Goal: Task Accomplishment & Management: Complete application form

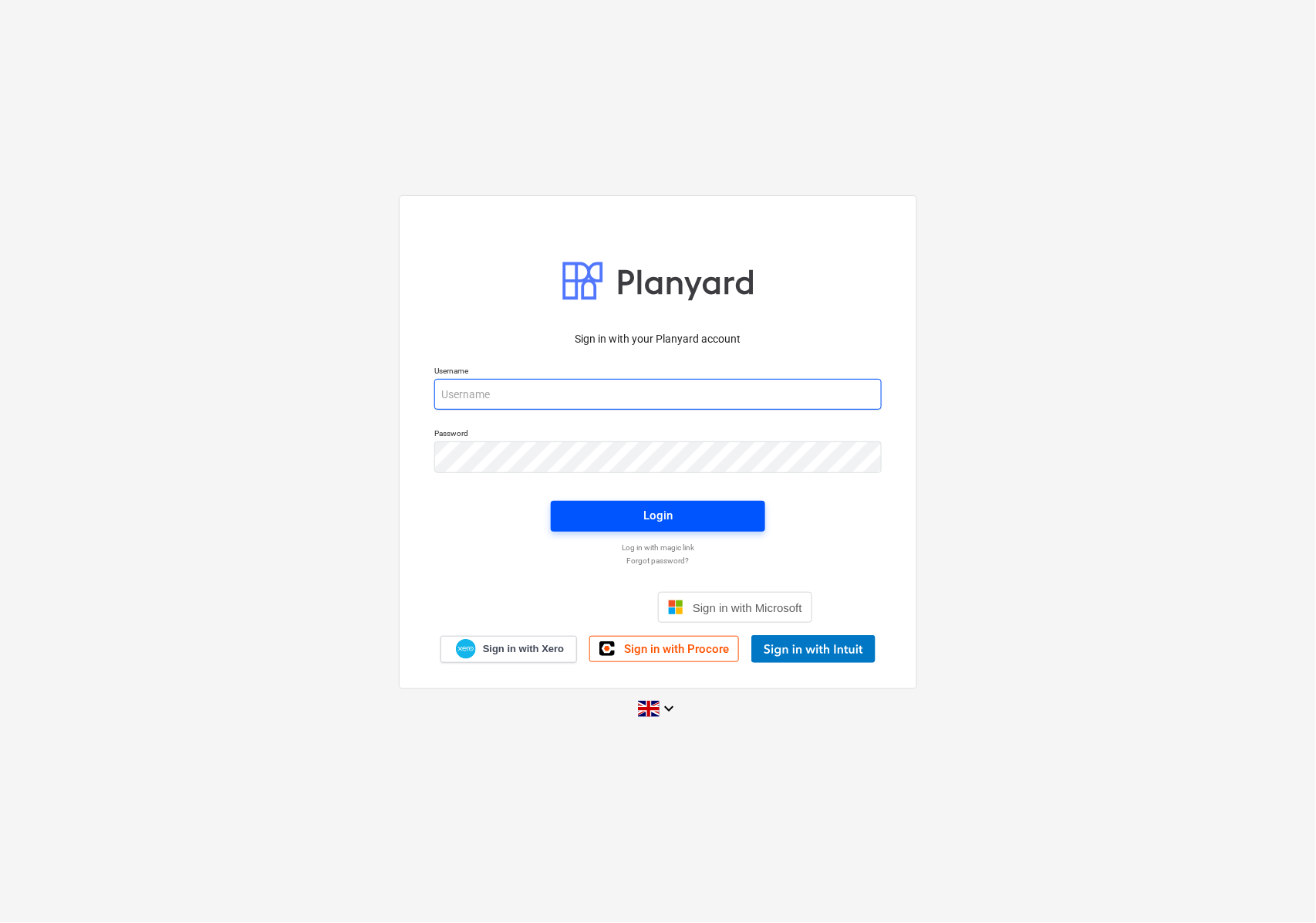
type input "[EMAIL_ADDRESS][DOMAIN_NAME]"
click at [632, 523] on span "Login" at bounding box center [658, 515] width 177 height 20
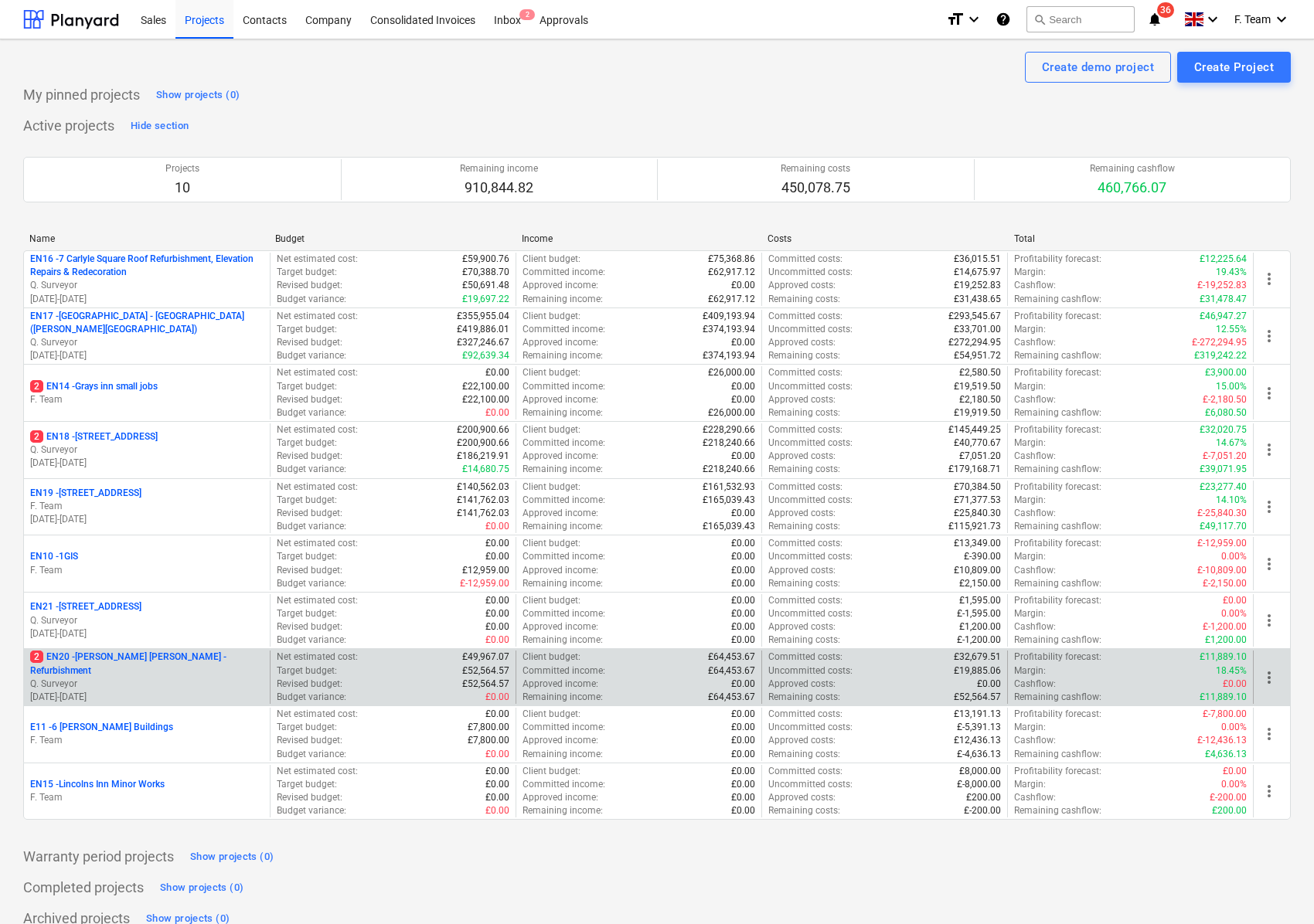
click at [146, 681] on p "Q. Surveyor" at bounding box center [147, 684] width 234 height 13
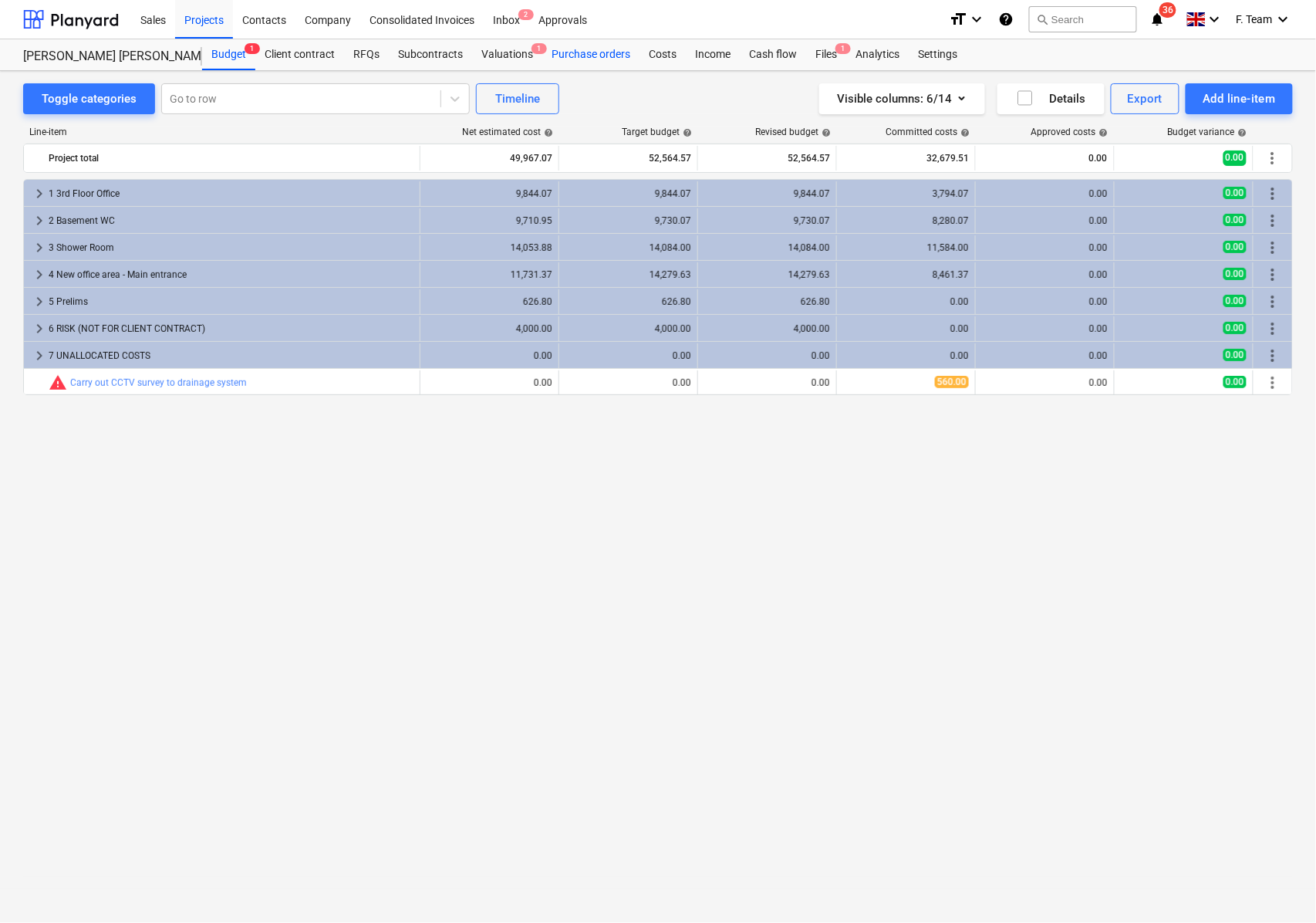
click at [600, 52] on div "Purchase orders" at bounding box center [591, 55] width 97 height 31
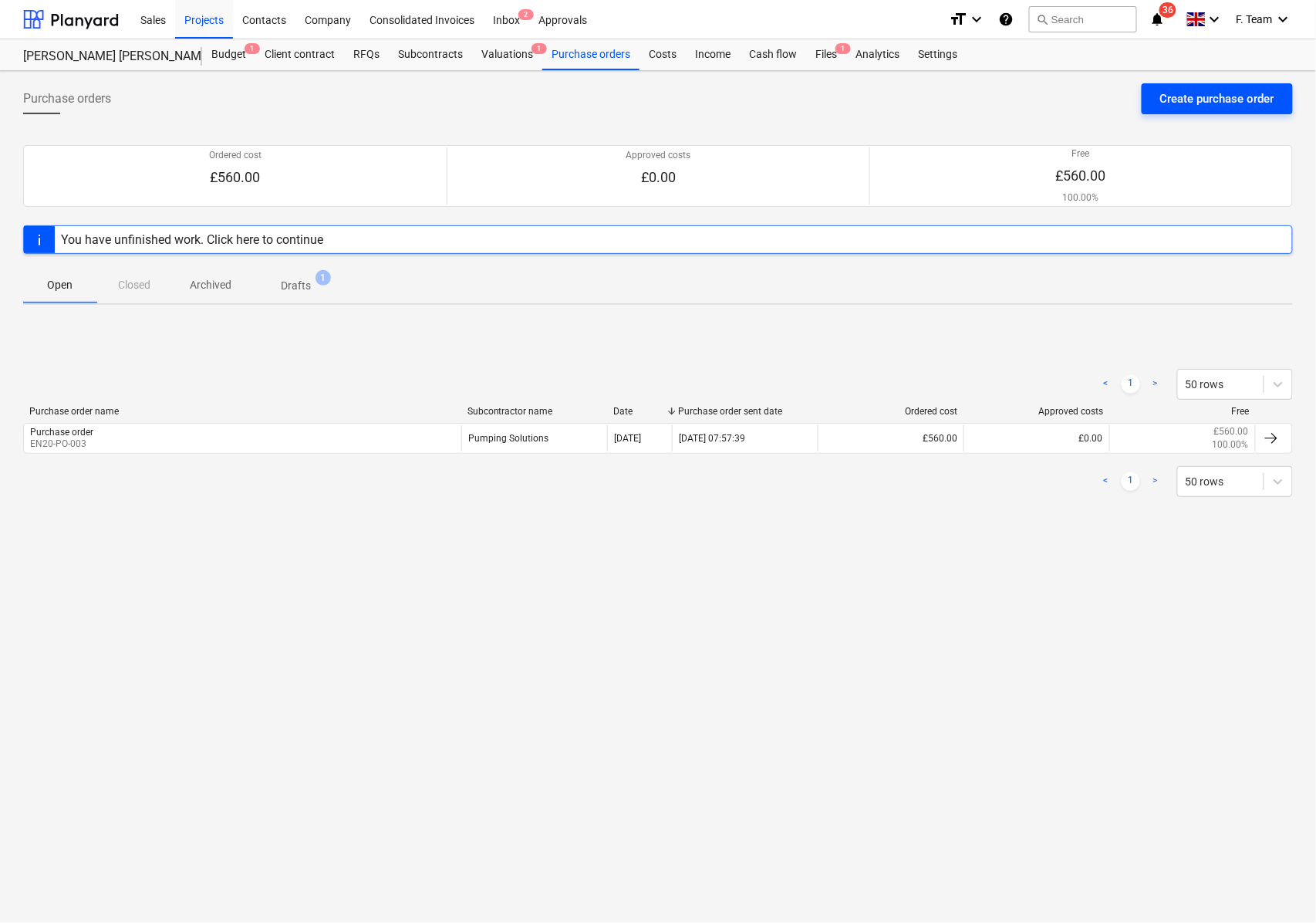
click at [1231, 103] on div "Create purchase order" at bounding box center [1217, 99] width 114 height 20
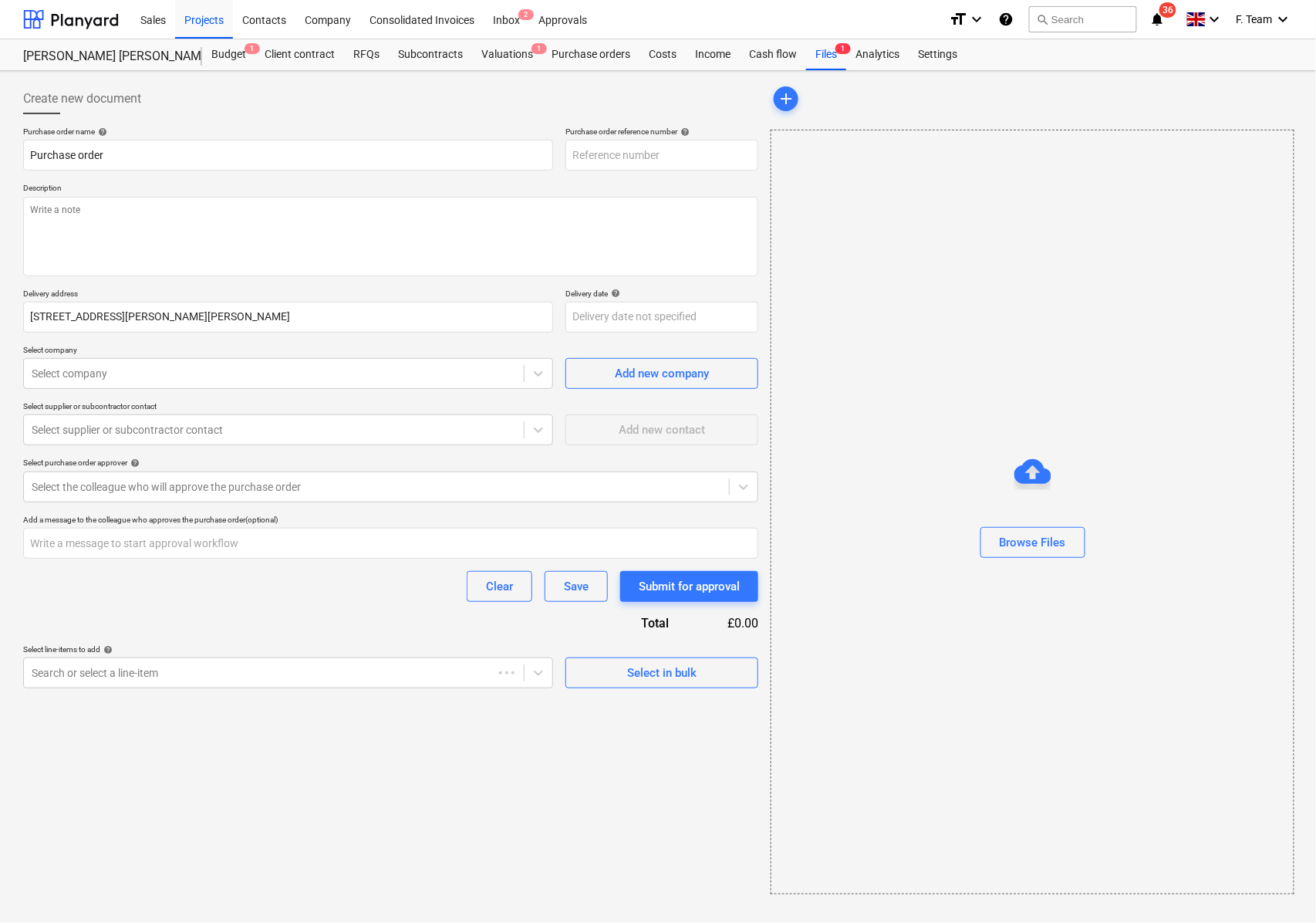
type textarea "x"
type input "EN20-PO-005"
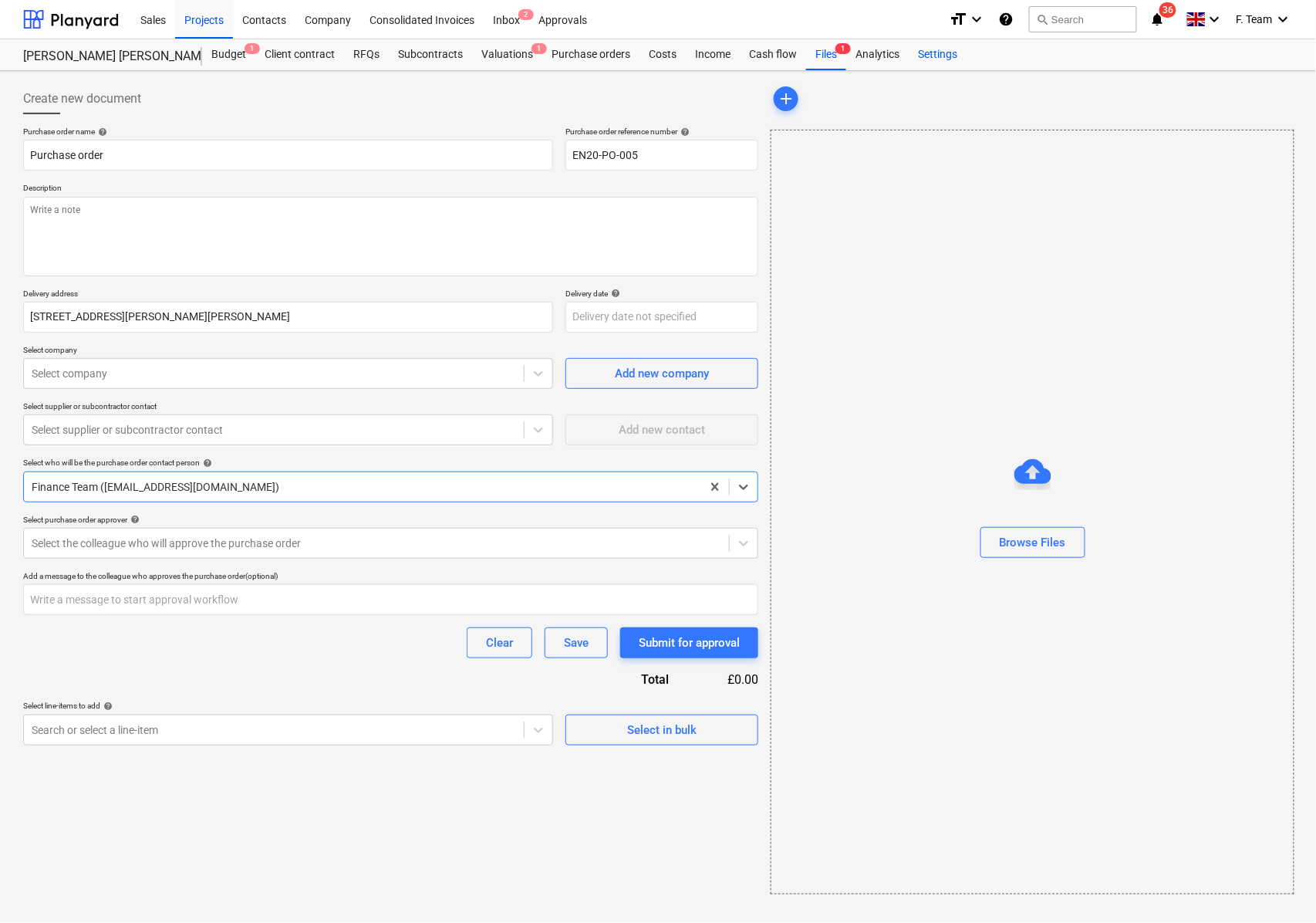
click at [929, 55] on div "Settings" at bounding box center [937, 55] width 58 height 31
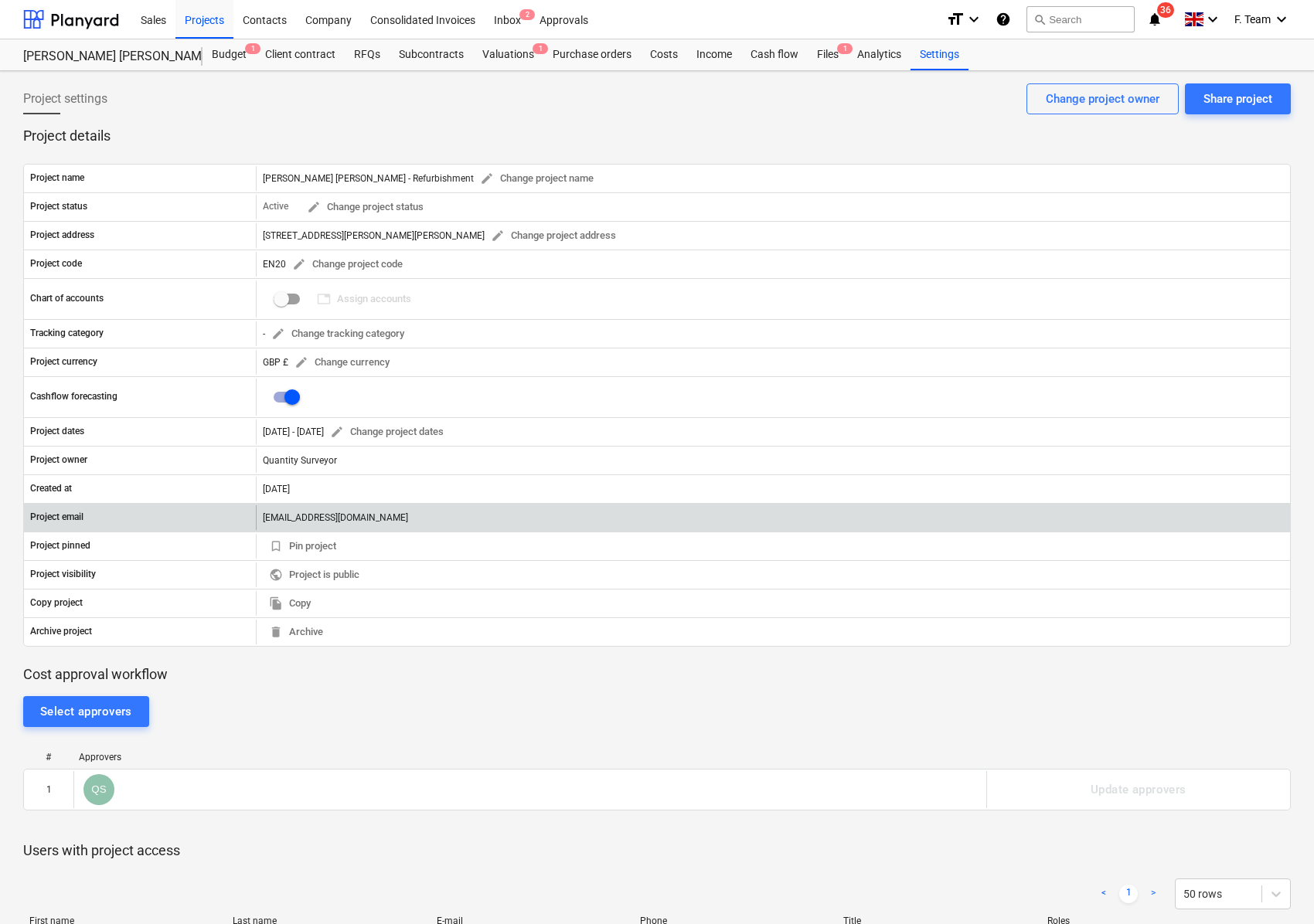
drag, startPoint x: 263, startPoint y: 520, endPoint x: 536, endPoint y: 523, distance: 273.0
click at [536, 523] on div "[EMAIL_ADDRESS][DOMAIN_NAME]" at bounding box center [772, 517] width 1034 height 25
copy div "[EMAIL_ADDRESS][DOMAIN_NAME]"
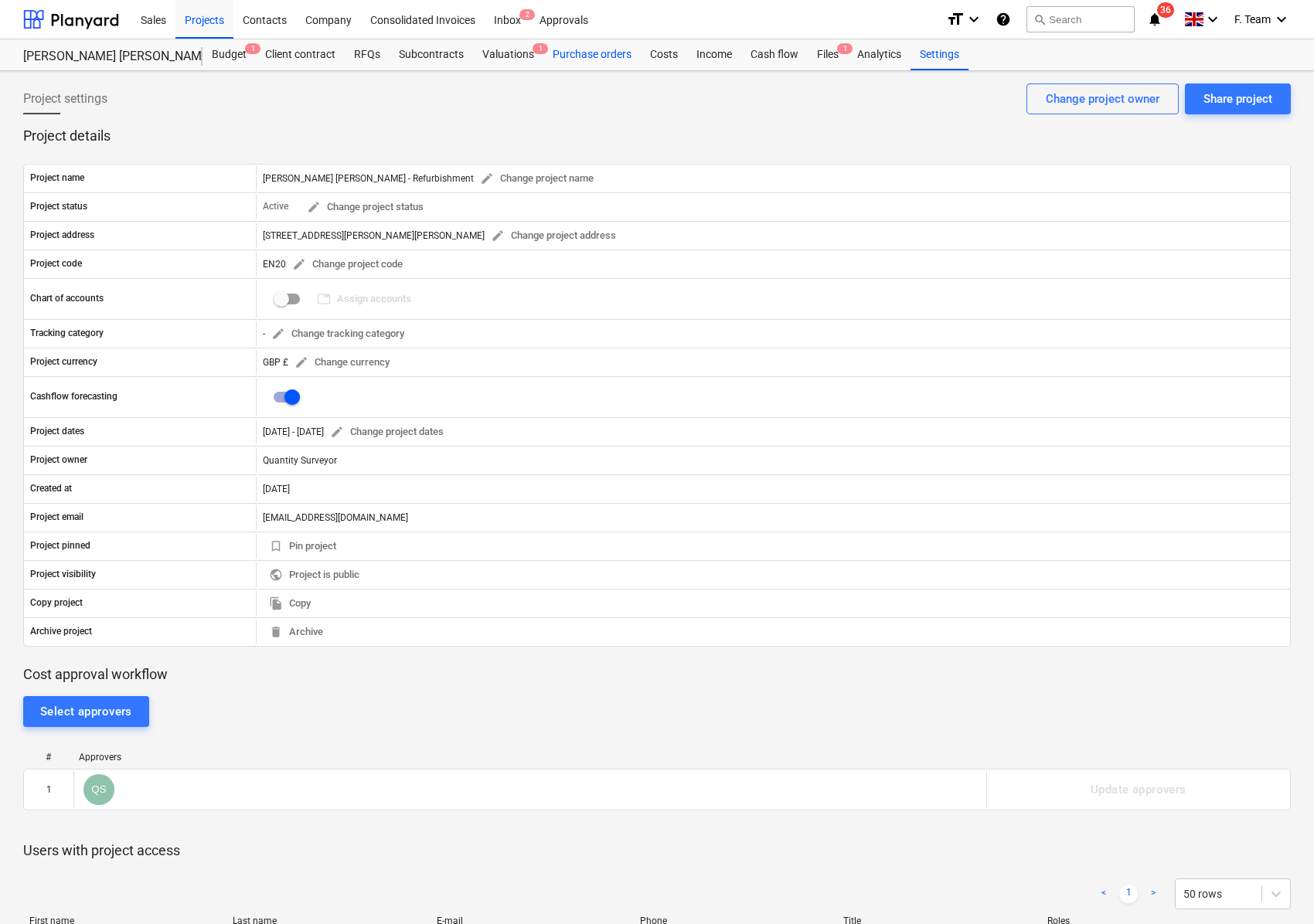
click at [574, 59] on div "Purchase orders" at bounding box center [592, 55] width 97 height 31
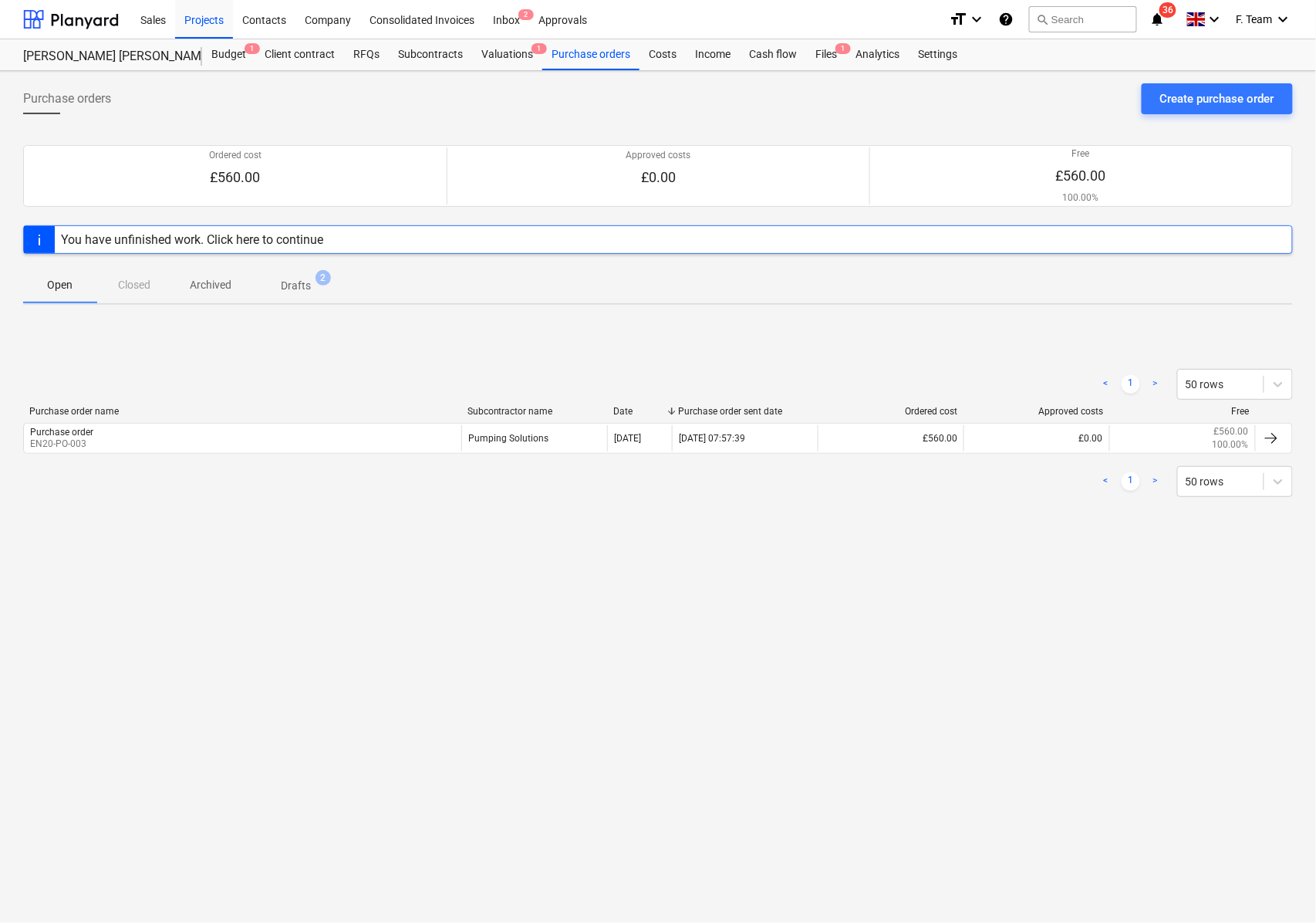
click at [318, 282] on span "2" at bounding box center [323, 277] width 16 height 16
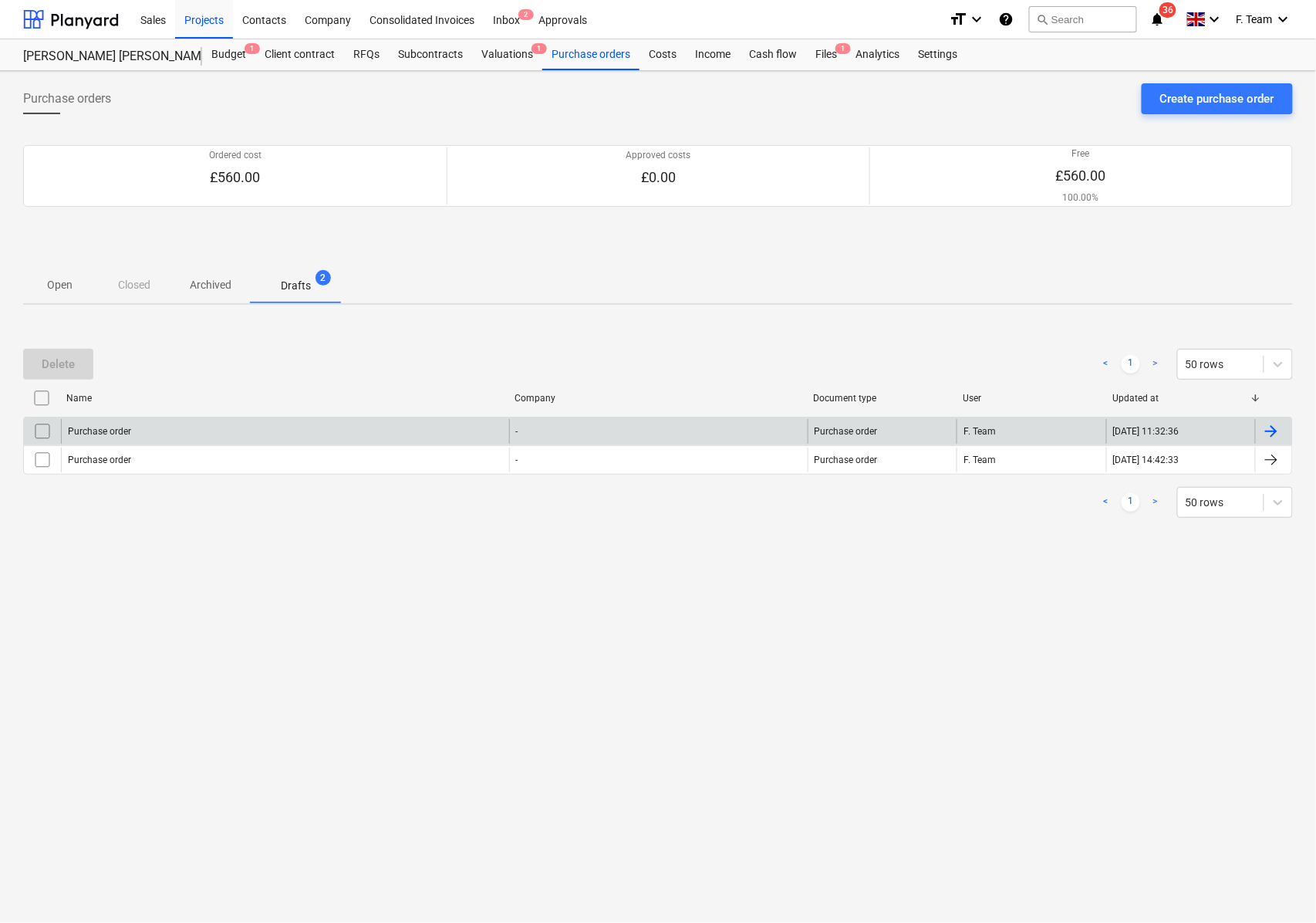
click at [328, 433] on div "Purchase order" at bounding box center [285, 431] width 448 height 24
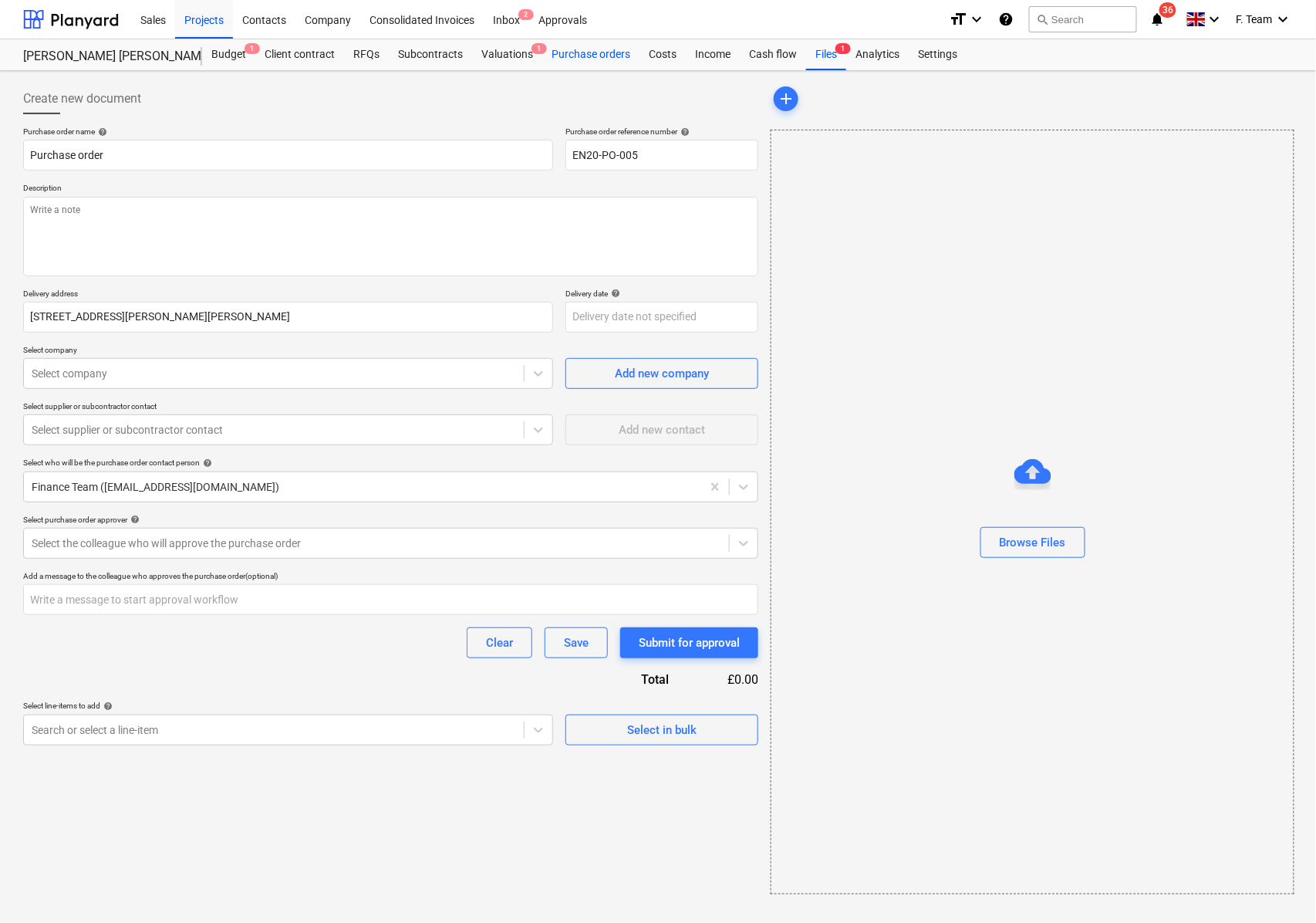
click at [559, 56] on div "Purchase orders" at bounding box center [591, 55] width 97 height 31
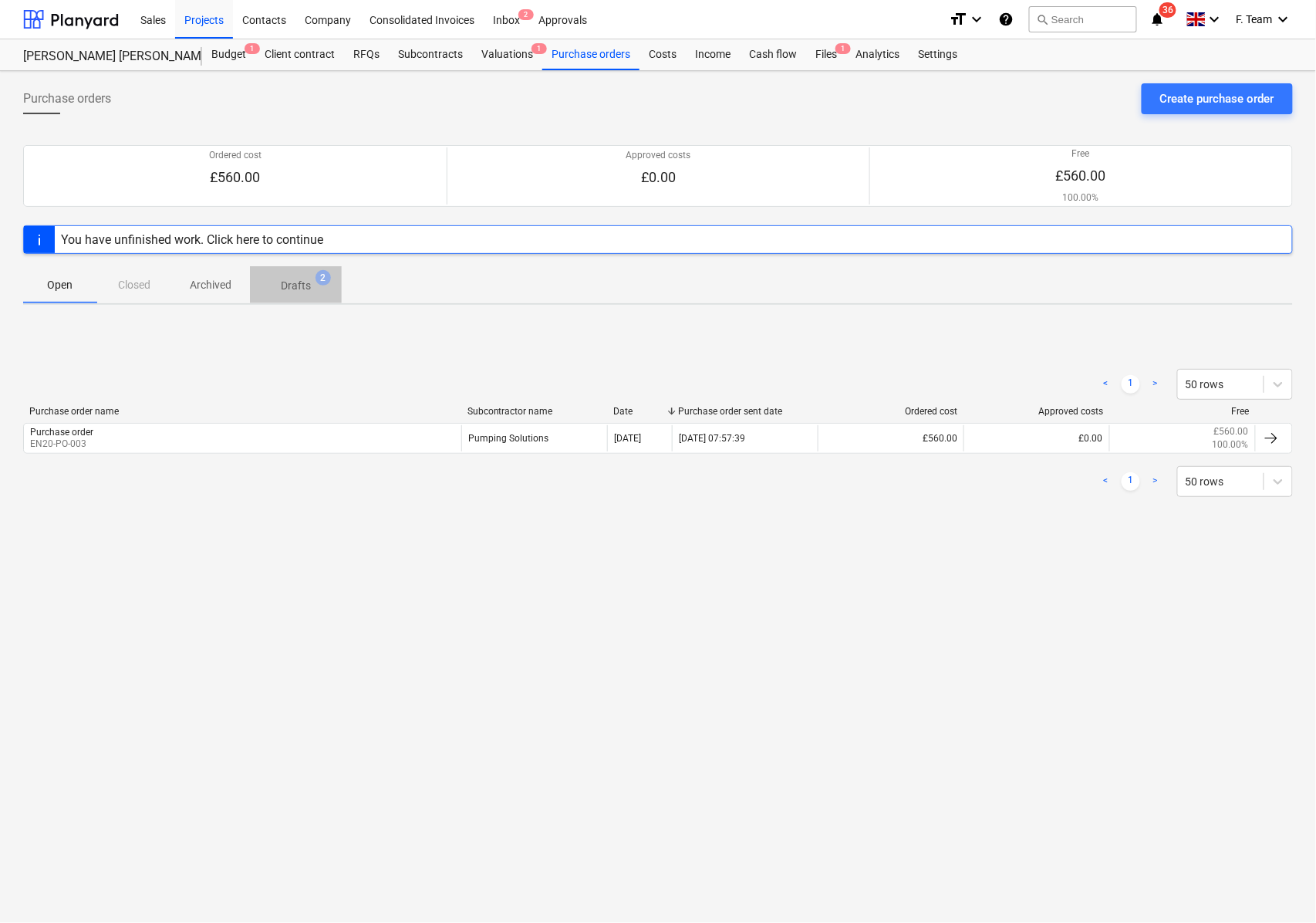
click at [307, 291] on p "Drafts" at bounding box center [295, 286] width 30 height 16
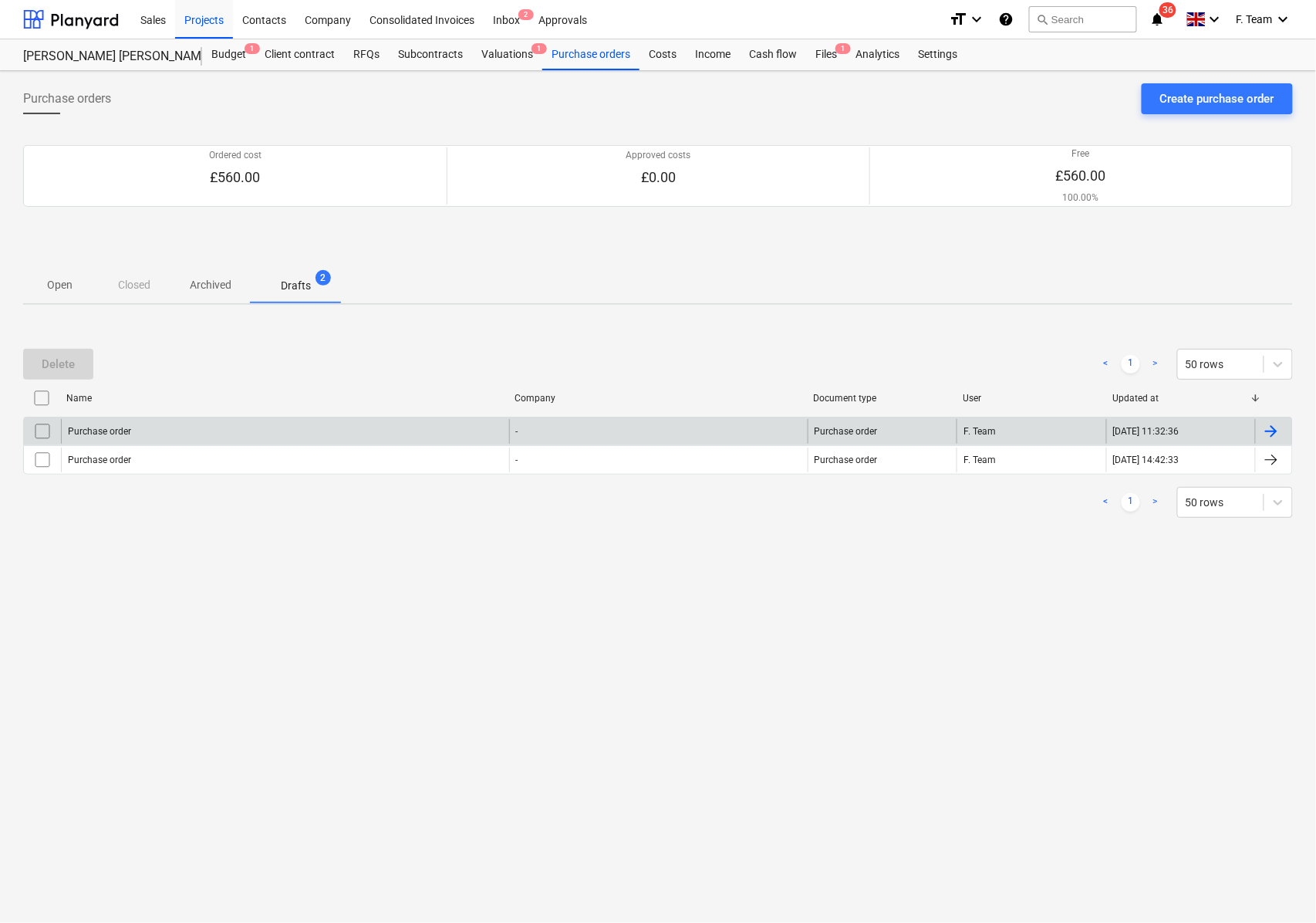
click at [50, 435] on input "checkbox" at bounding box center [42, 431] width 24 height 24
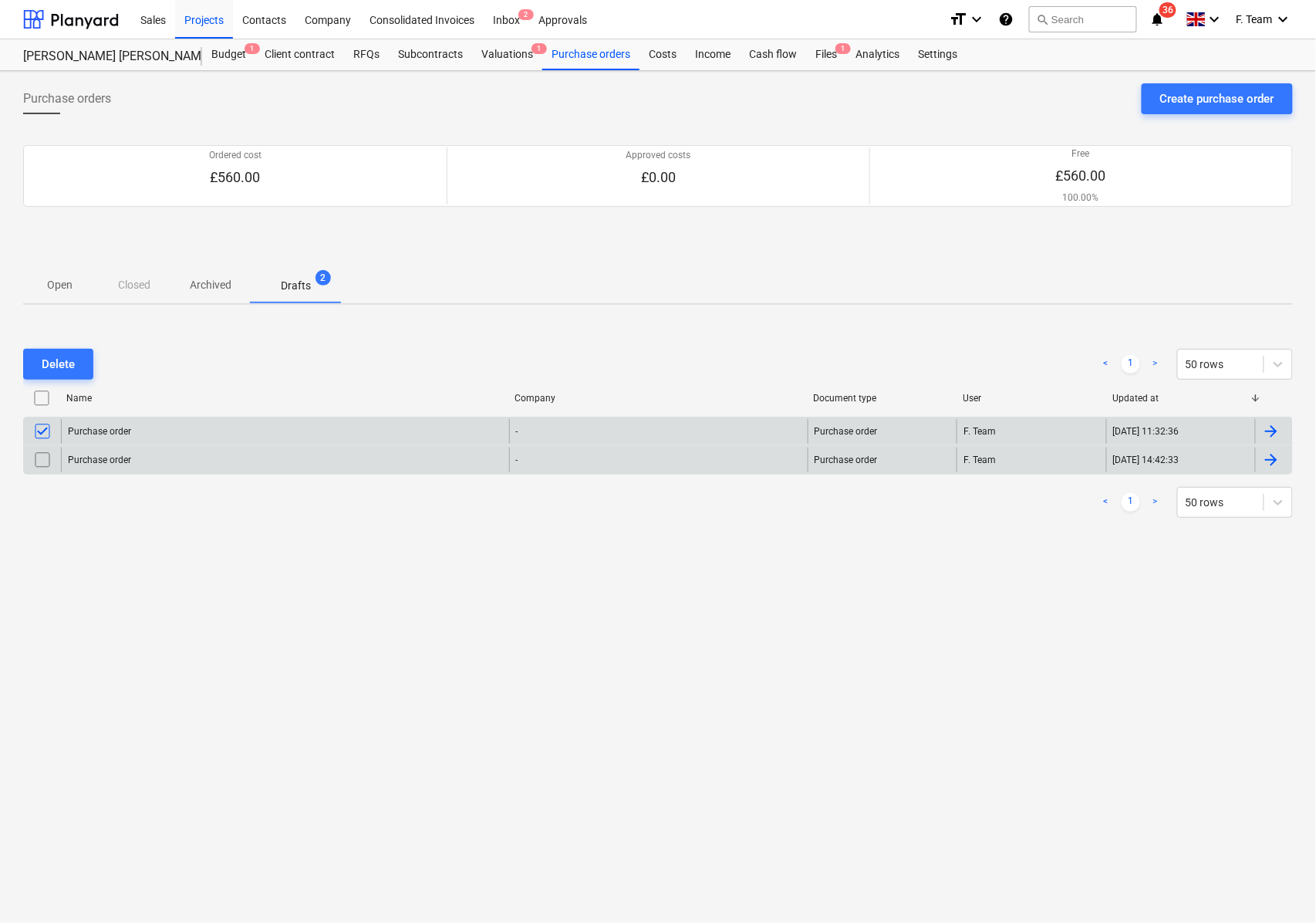
click at [47, 458] on input "checkbox" at bounding box center [42, 459] width 24 height 24
click at [42, 355] on div "Delete" at bounding box center [58, 364] width 33 height 20
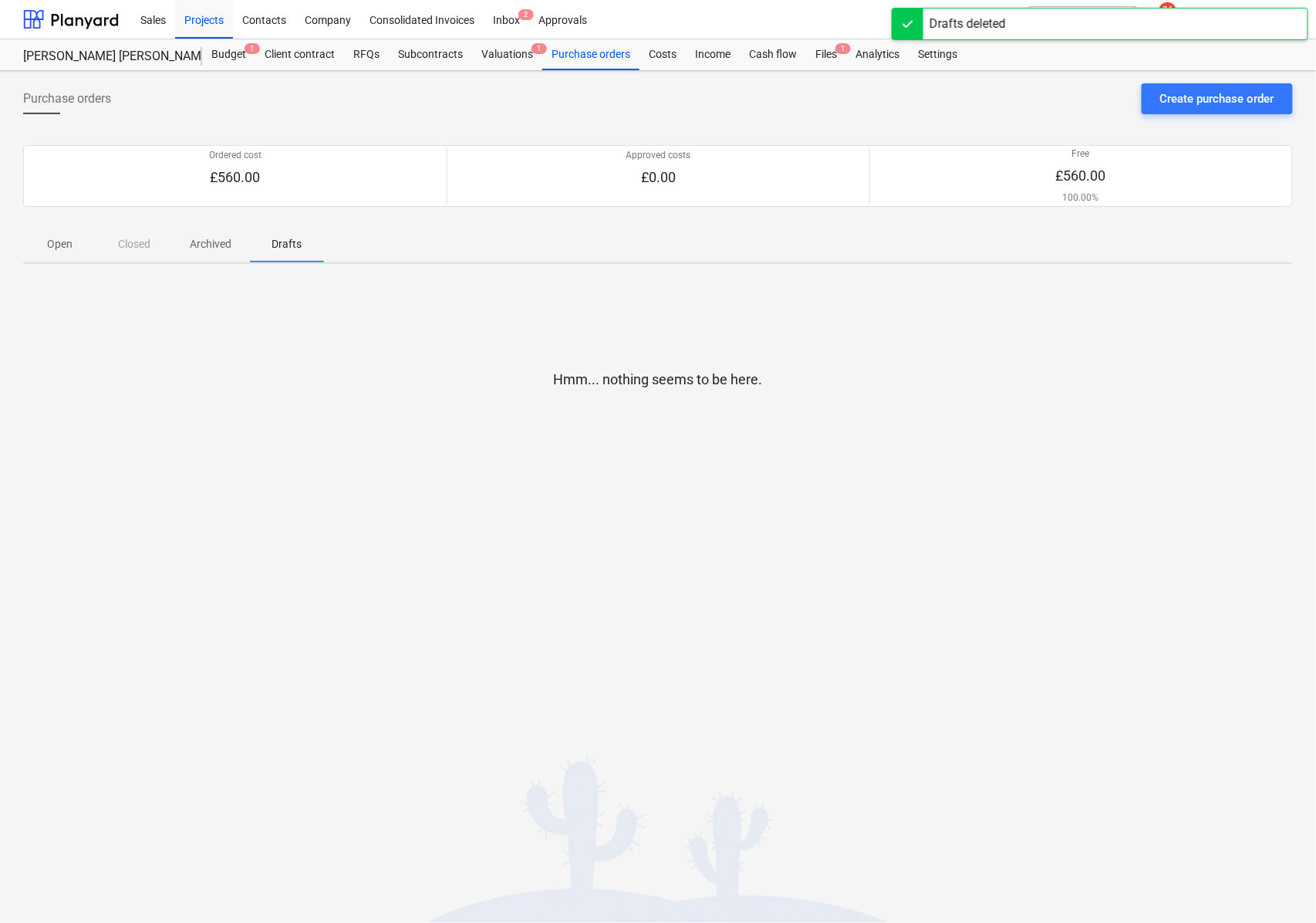
click at [65, 248] on p "Open" at bounding box center [60, 244] width 37 height 16
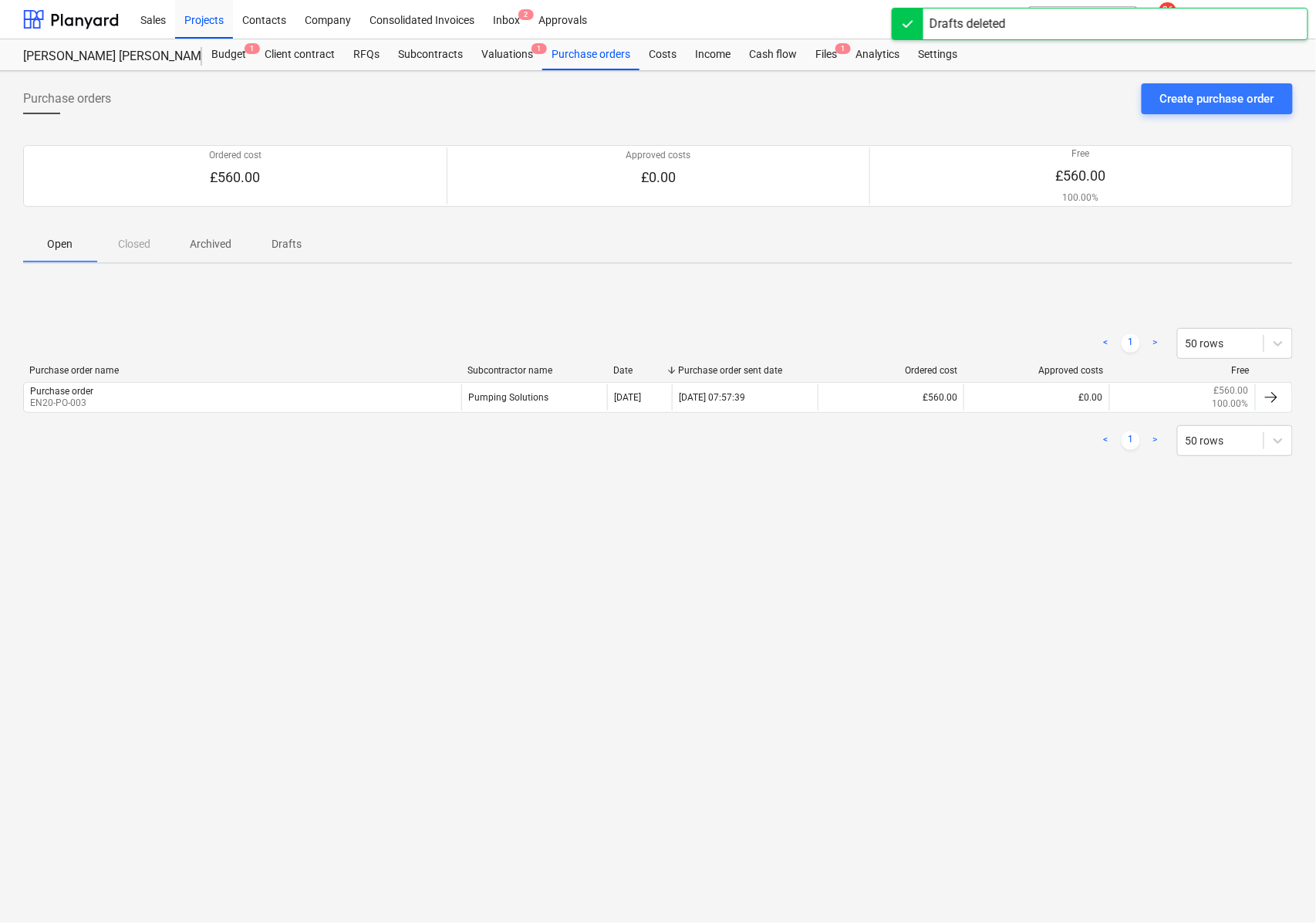
click at [195, 325] on div "< 1 > 50 rows" at bounding box center [658, 343] width 1269 height 43
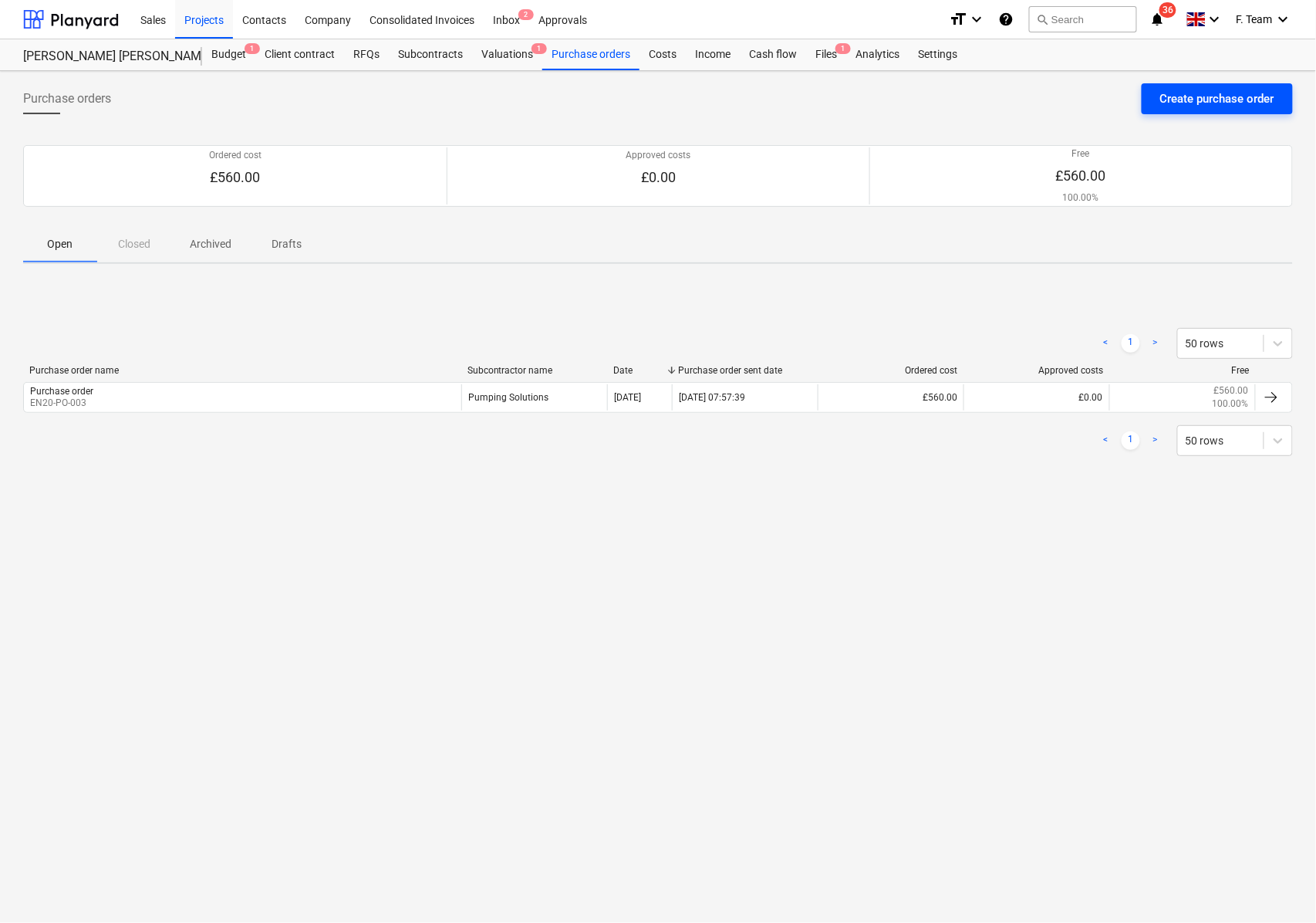
click at [1191, 96] on div "Create purchase order" at bounding box center [1217, 99] width 114 height 20
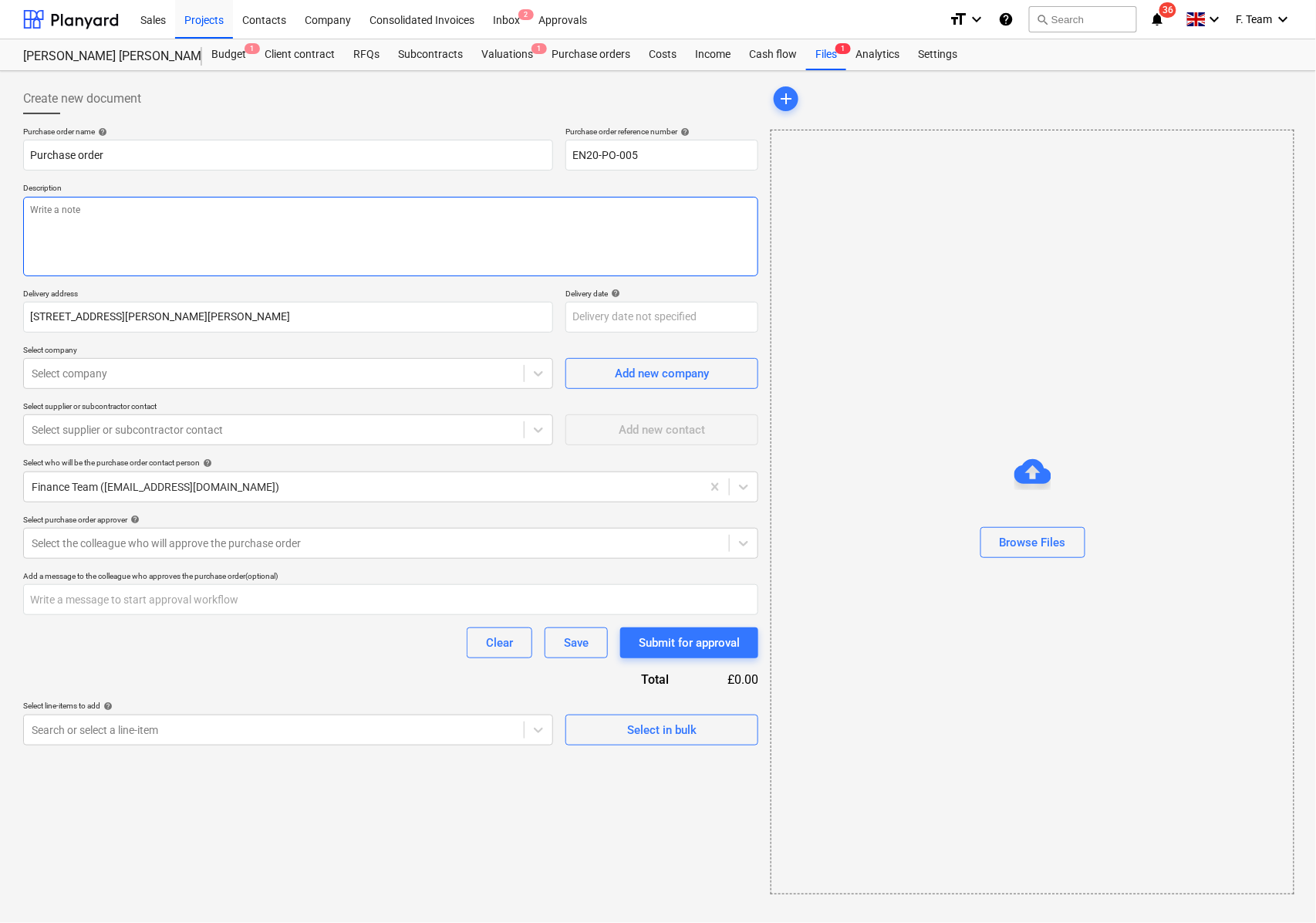
click at [115, 218] on textarea at bounding box center [390, 236] width 735 height 79
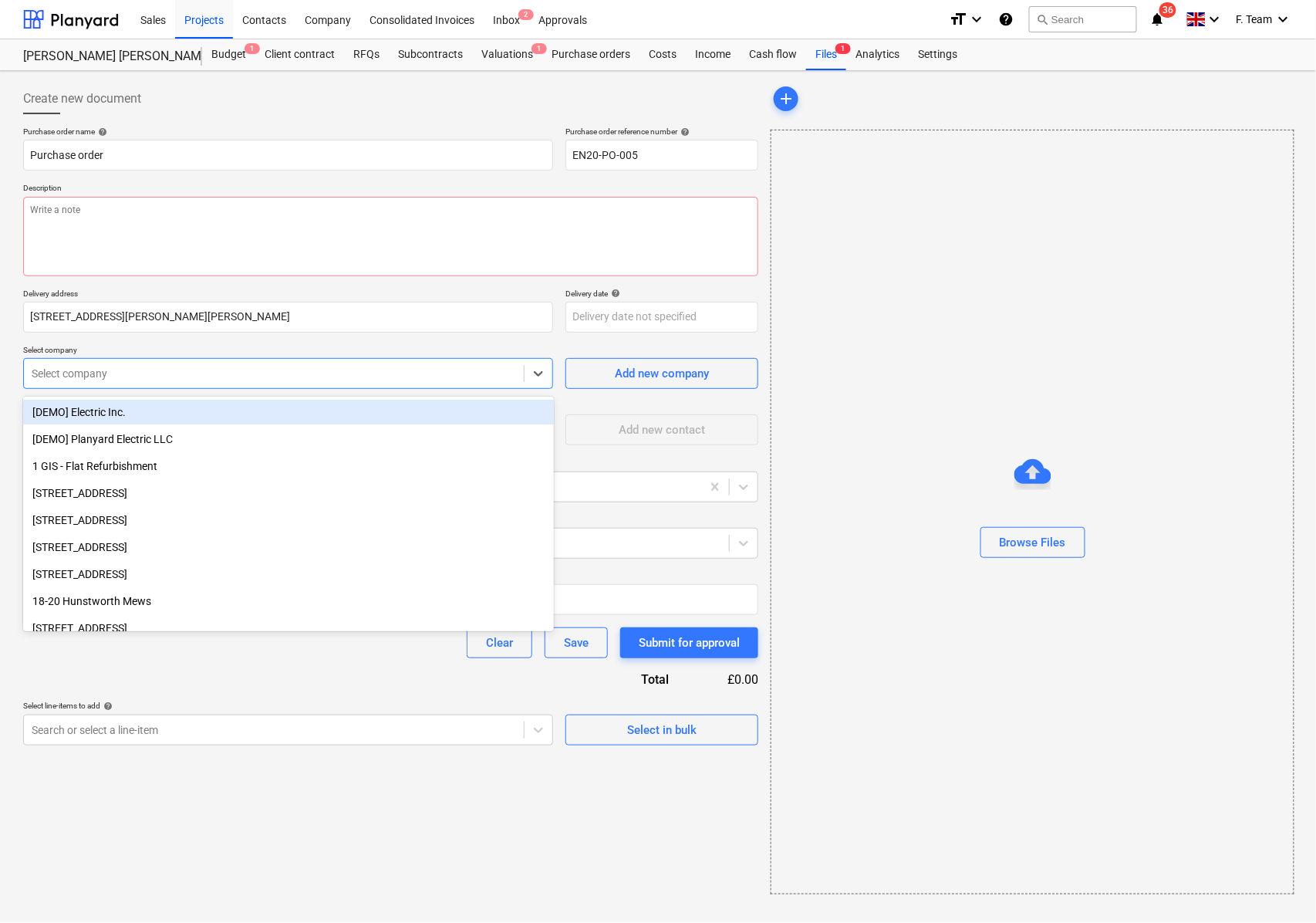
drag, startPoint x: 82, startPoint y: 384, endPoint x: 92, endPoint y: 384, distance: 10.0
click at [82, 384] on div "Select company" at bounding box center [273, 373] width 500 height 21
type textarea "x"
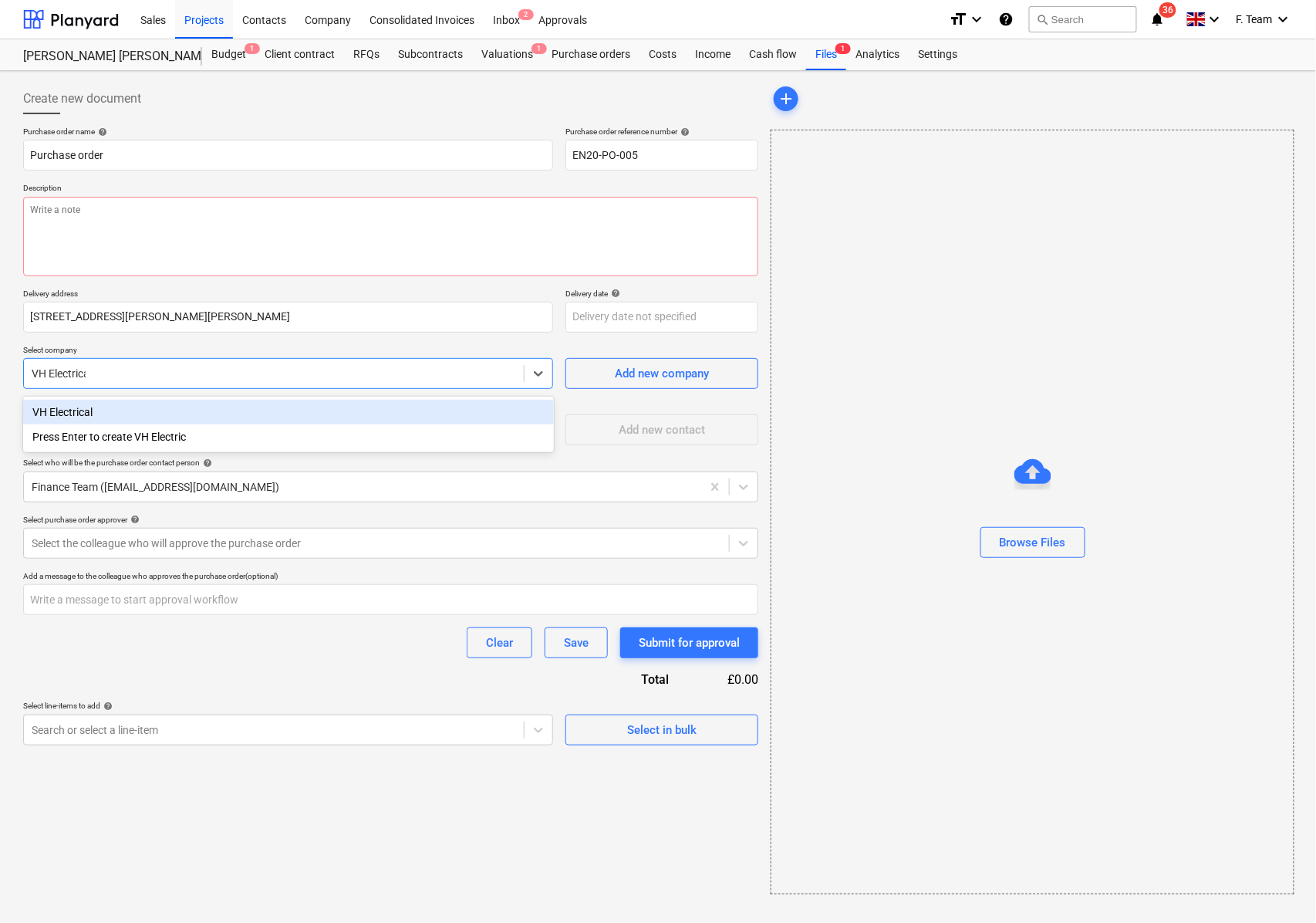
type input "VH Electrical"
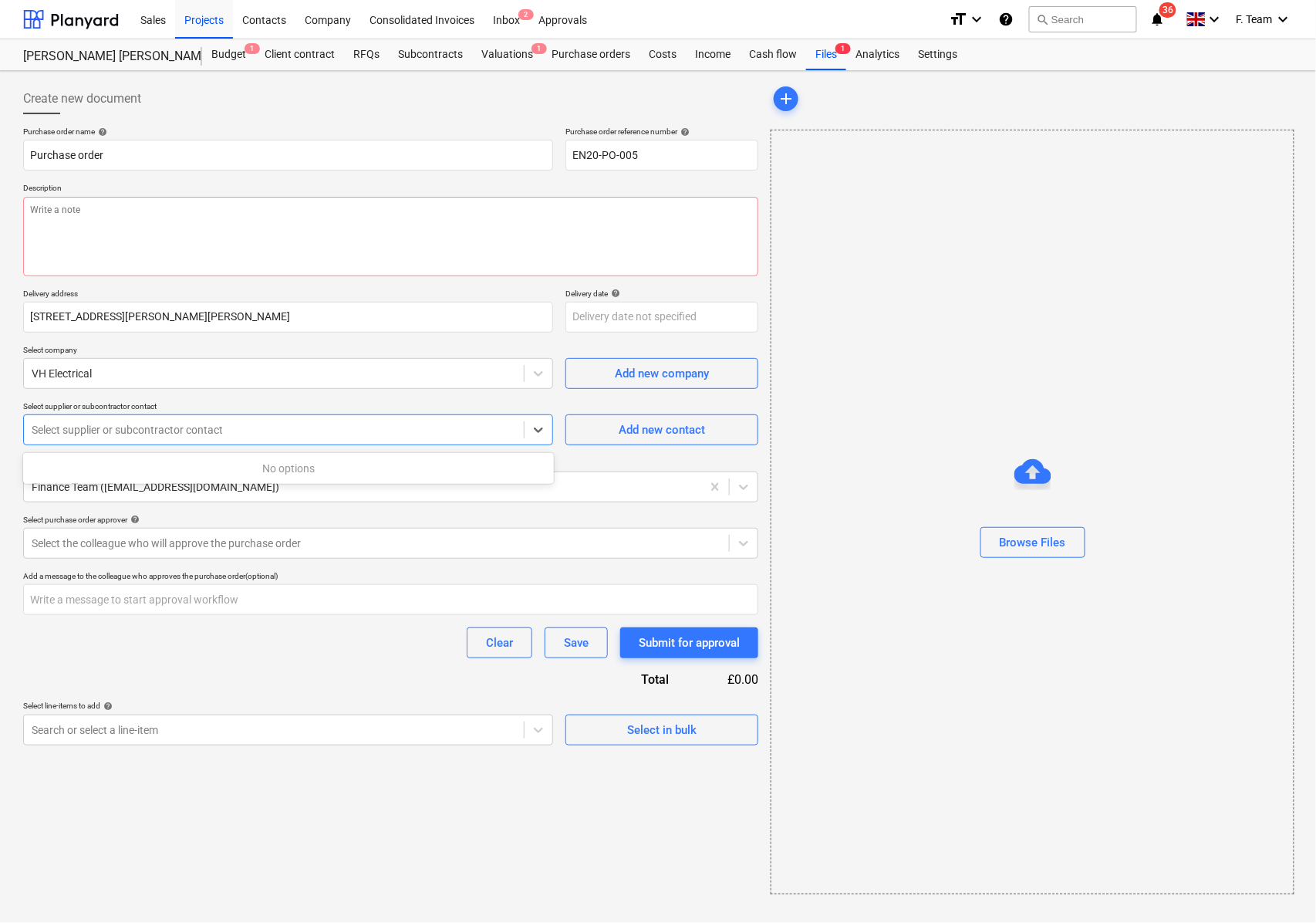
click at [171, 431] on div at bounding box center [274, 429] width 485 height 16
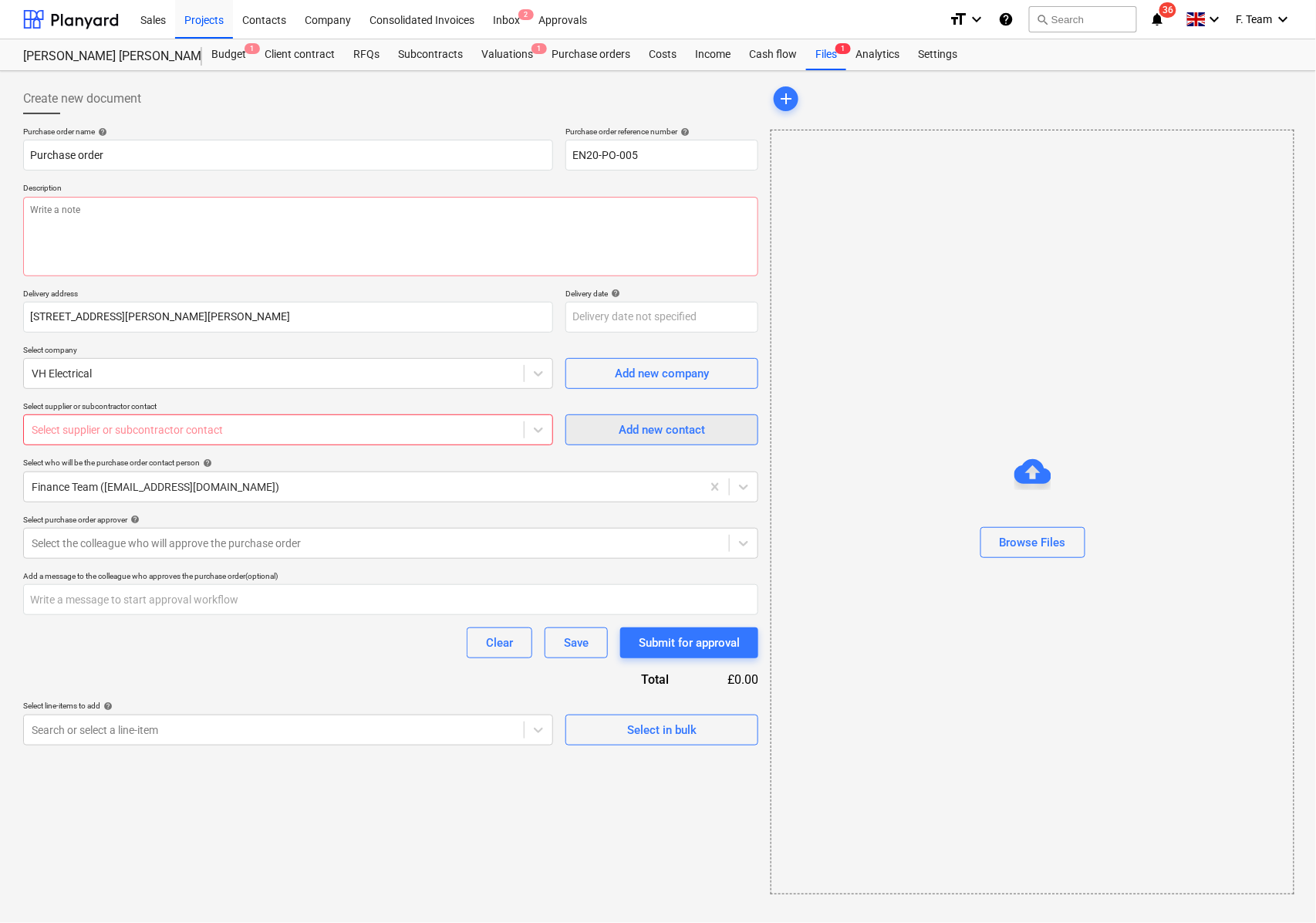
click at [600, 435] on span "Add new contact" at bounding box center [662, 429] width 154 height 20
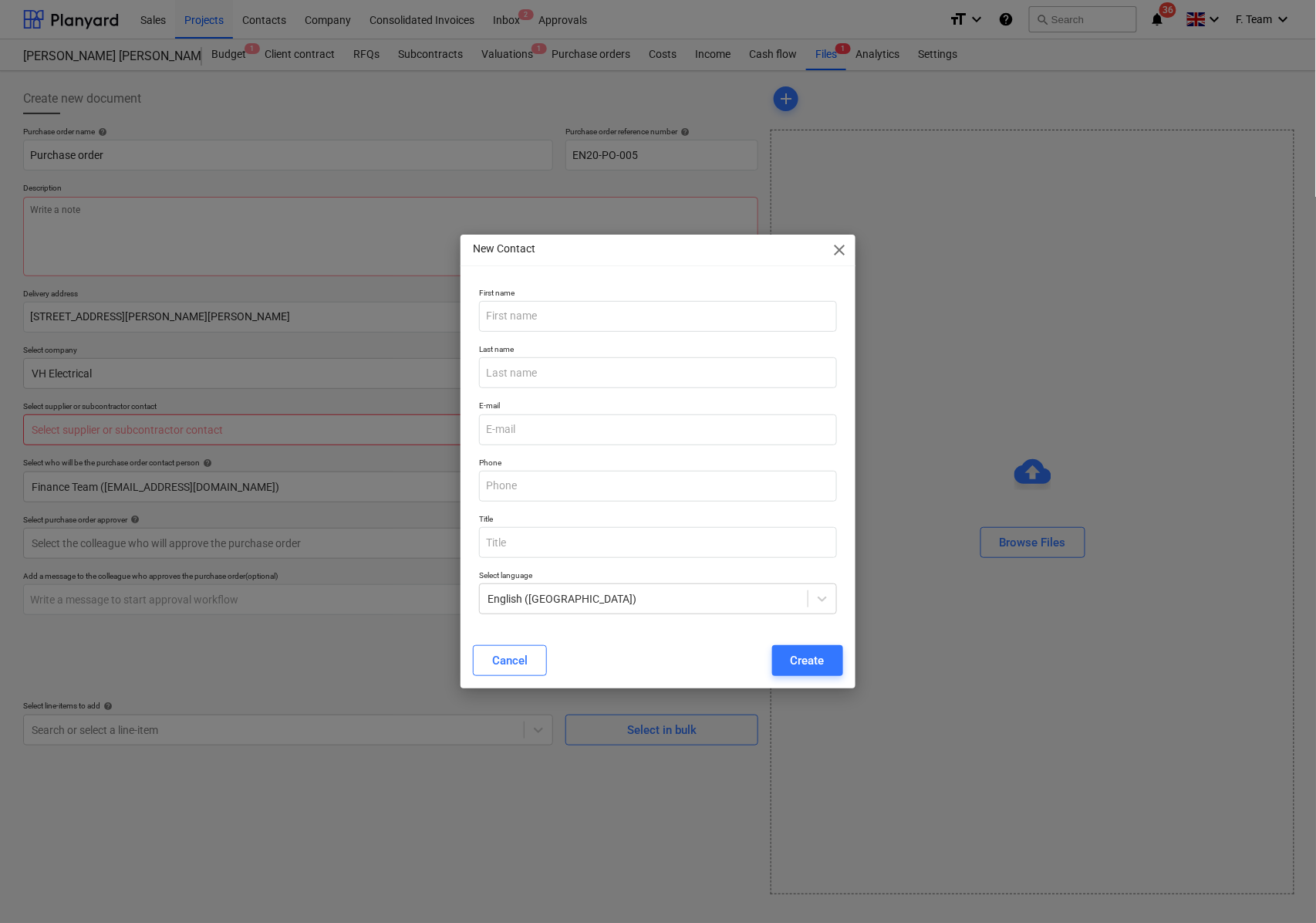
type textarea "x"
click at [531, 433] on input "email" at bounding box center [658, 430] width 358 height 31
paste input "[EMAIL_ADDRESS][DOMAIN_NAME]"
type input "[EMAIL_ADDRESS][DOMAIN_NAME]"
click at [538, 315] on input "text" at bounding box center [658, 317] width 358 height 31
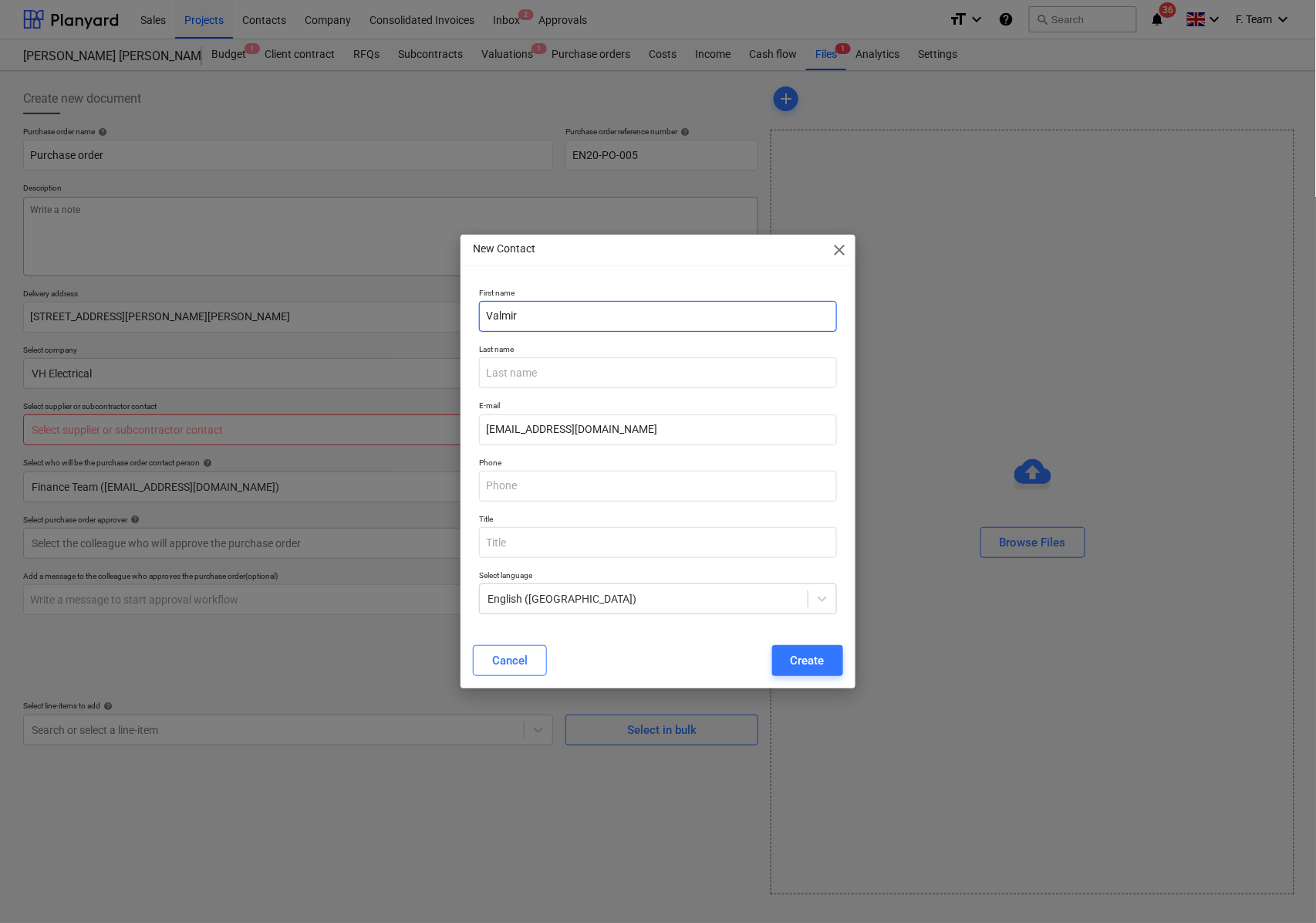
type input "Valmir"
type input "Hajdarmataj"
click at [791, 659] on div "Create" at bounding box center [808, 660] width 34 height 20
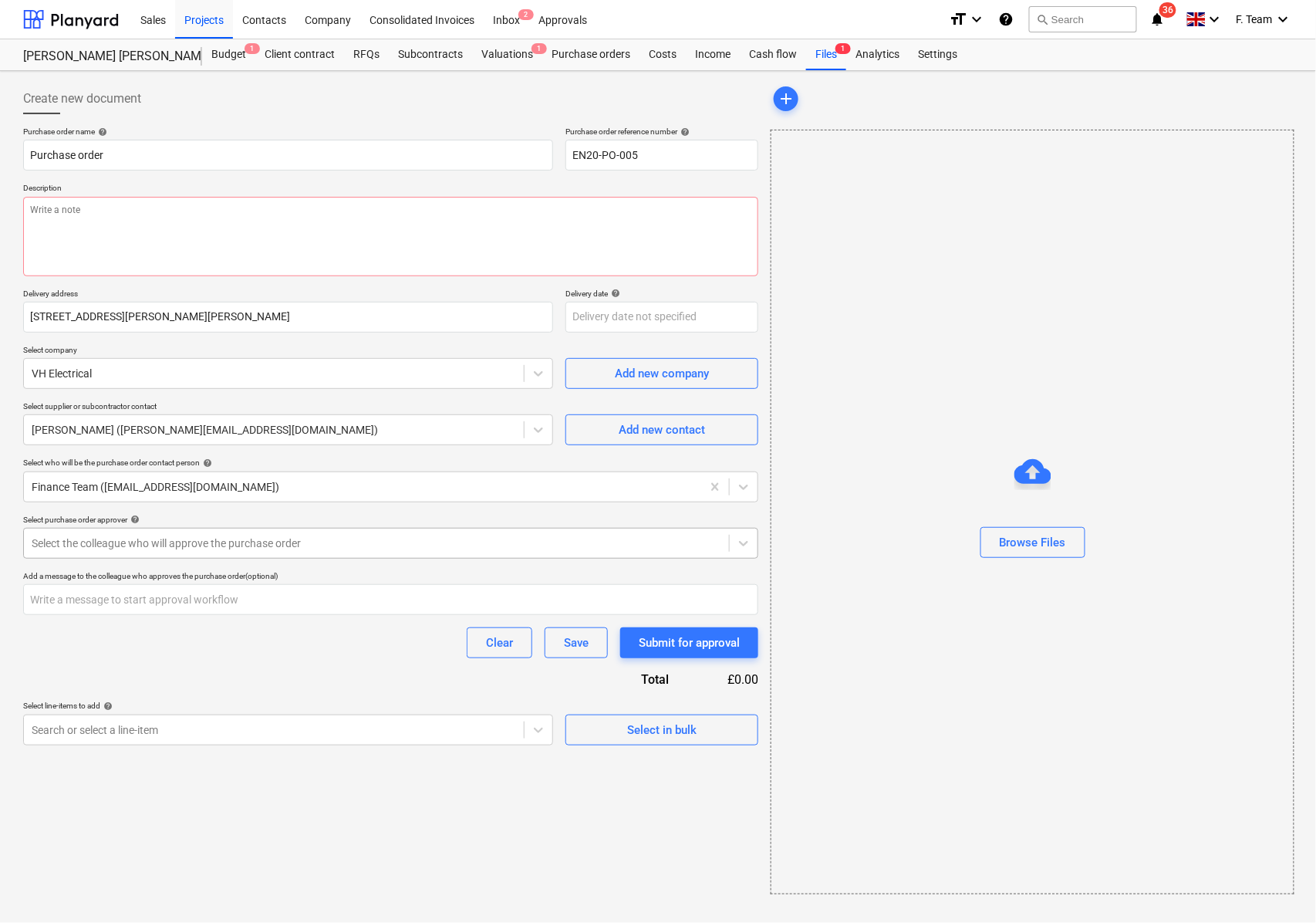
click at [112, 548] on div at bounding box center [376, 543] width 689 height 16
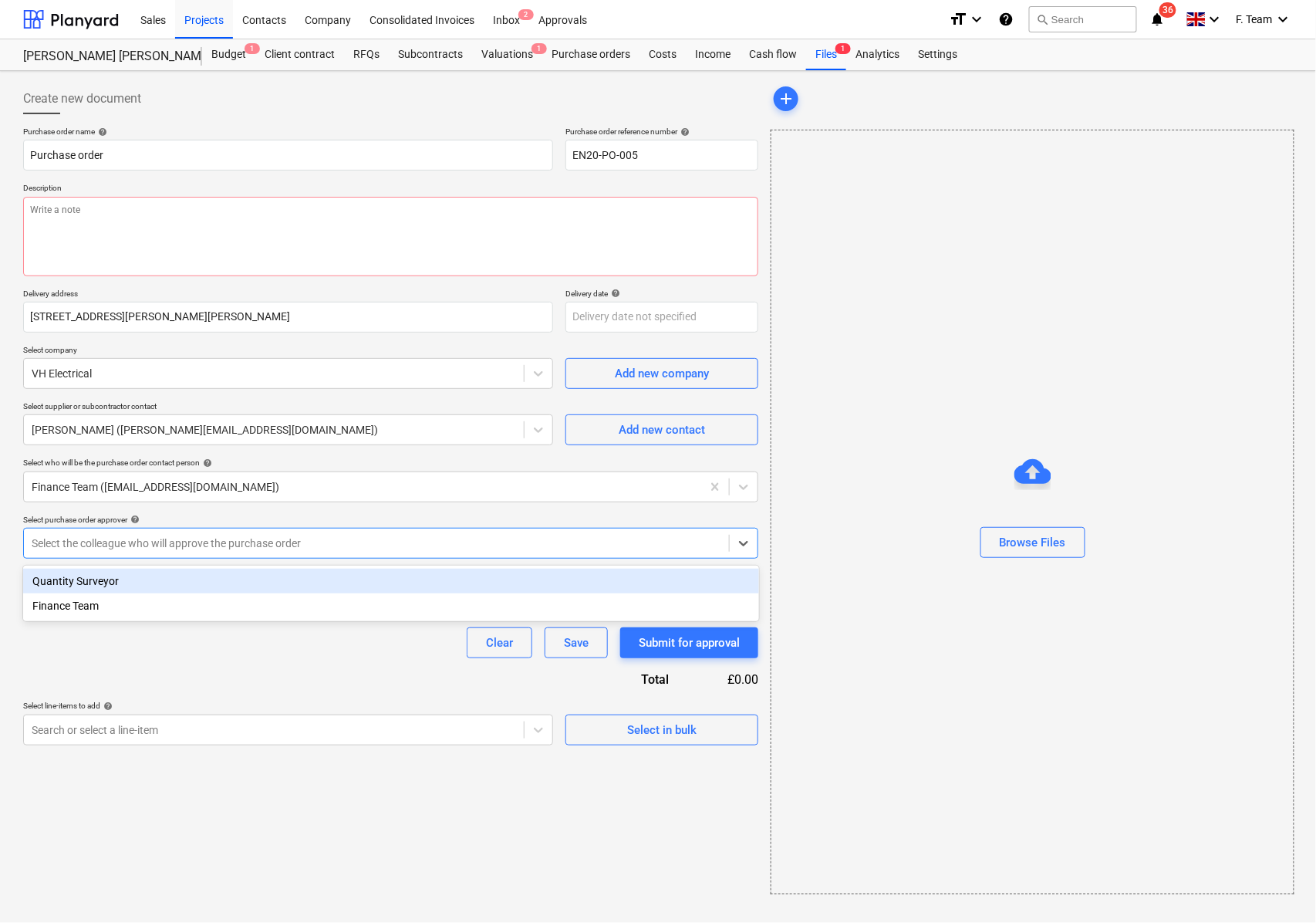
click at [121, 575] on div "Quantity Surveyor" at bounding box center [391, 581] width 736 height 24
click at [115, 640] on div "Clear Save Submit for approval" at bounding box center [390, 643] width 735 height 31
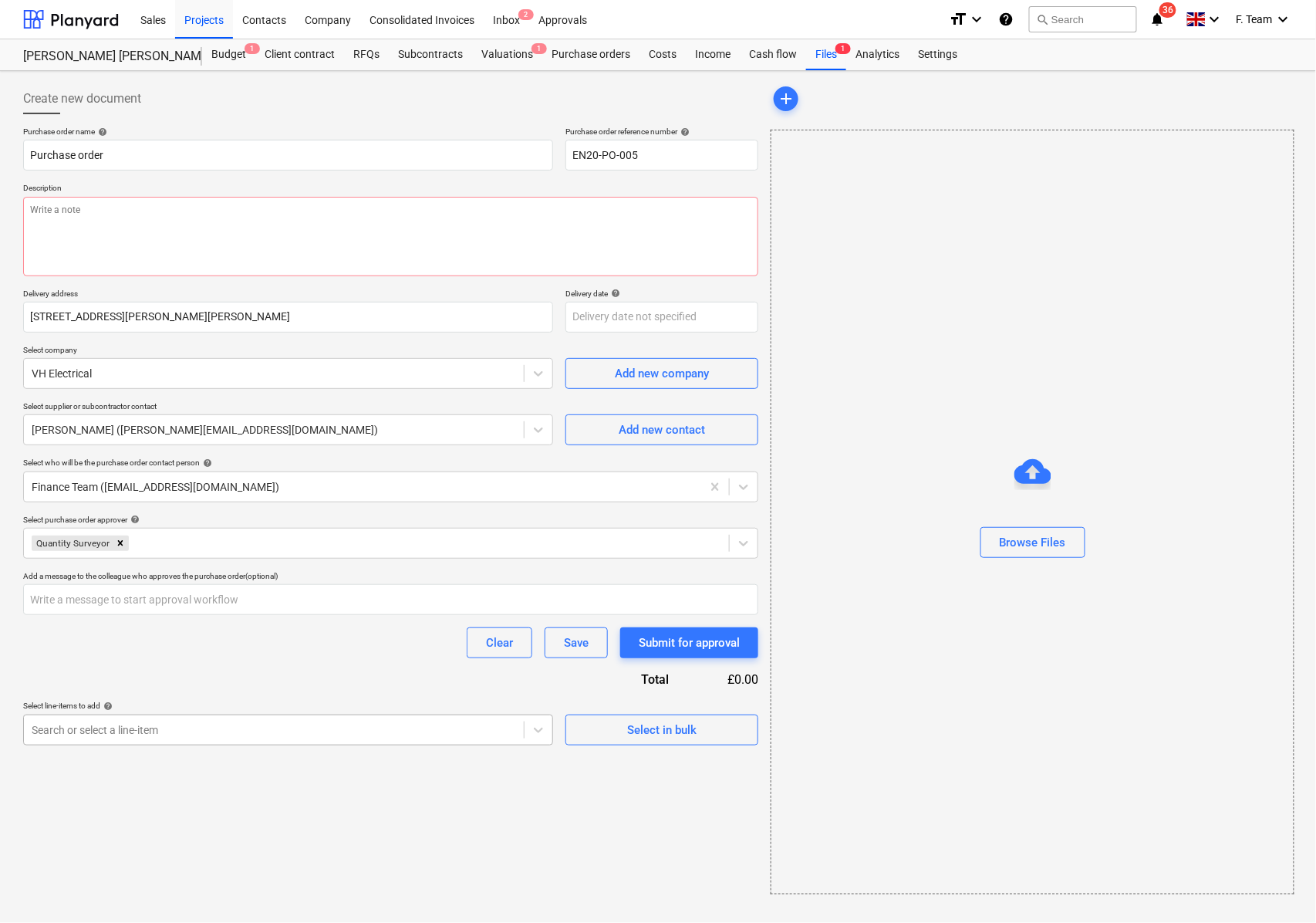
click at [131, 735] on div at bounding box center [274, 730] width 485 height 16
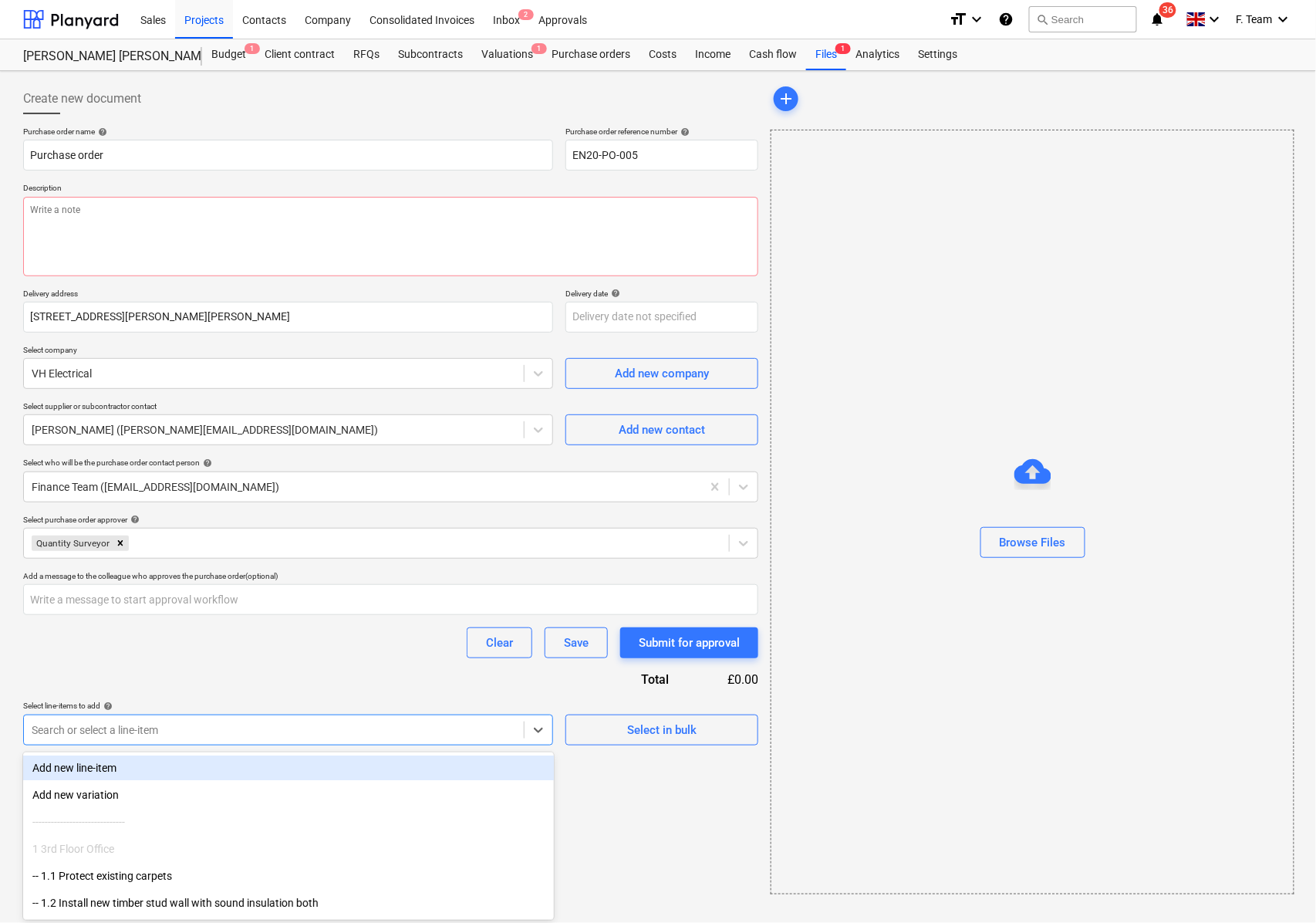
click at [177, 762] on div "Add new line-item" at bounding box center [288, 768] width 531 height 24
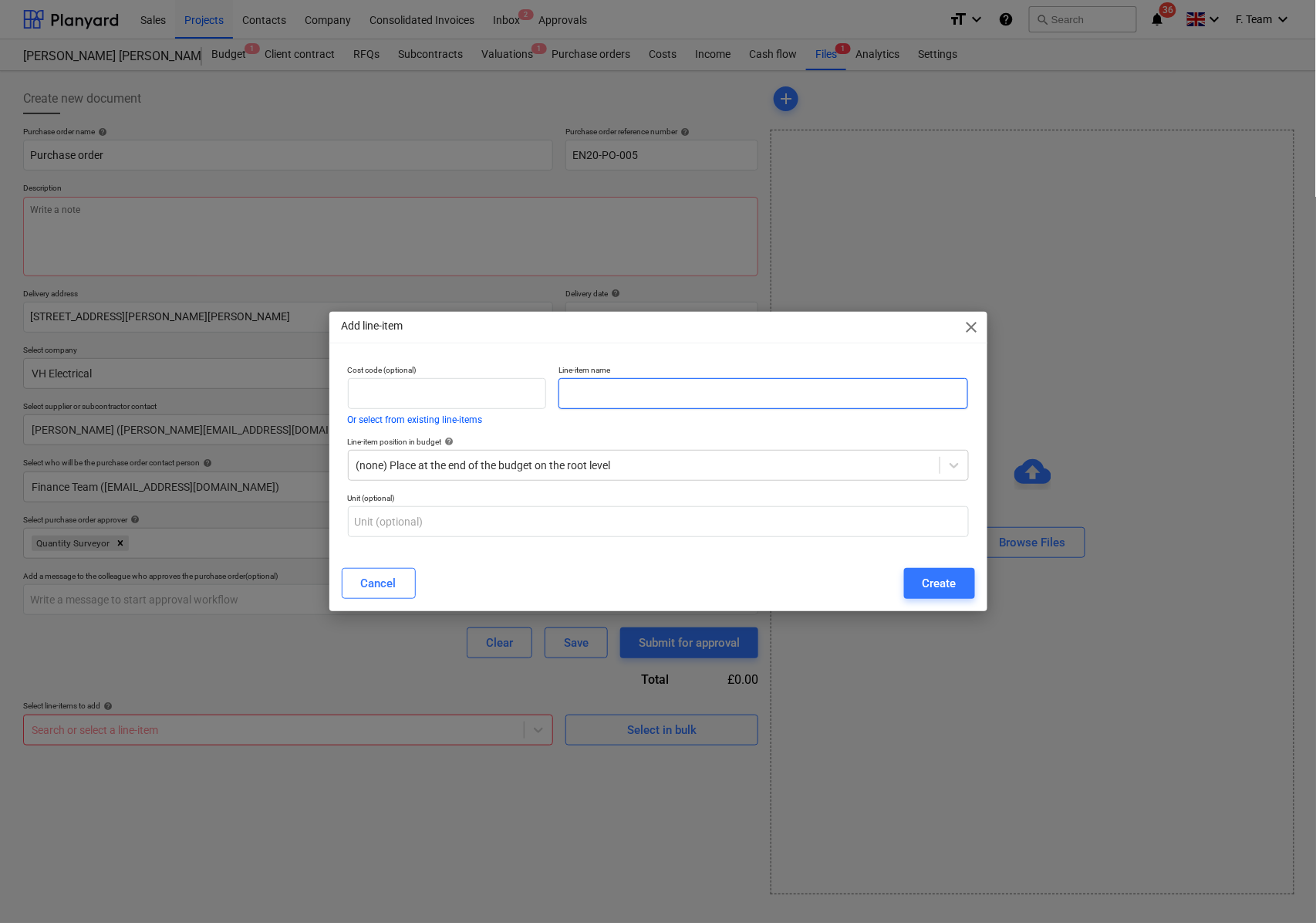
click at [578, 393] on input "text" at bounding box center [764, 393] width 410 height 31
type textarea "x"
paste input "• Carry out electrical works as per the attached quote"
click at [589, 392] on input "• Carry out electrical works as per the attached quote" at bounding box center [764, 393] width 410 height 31
type input "Carry out electrical works as per the attached quote"
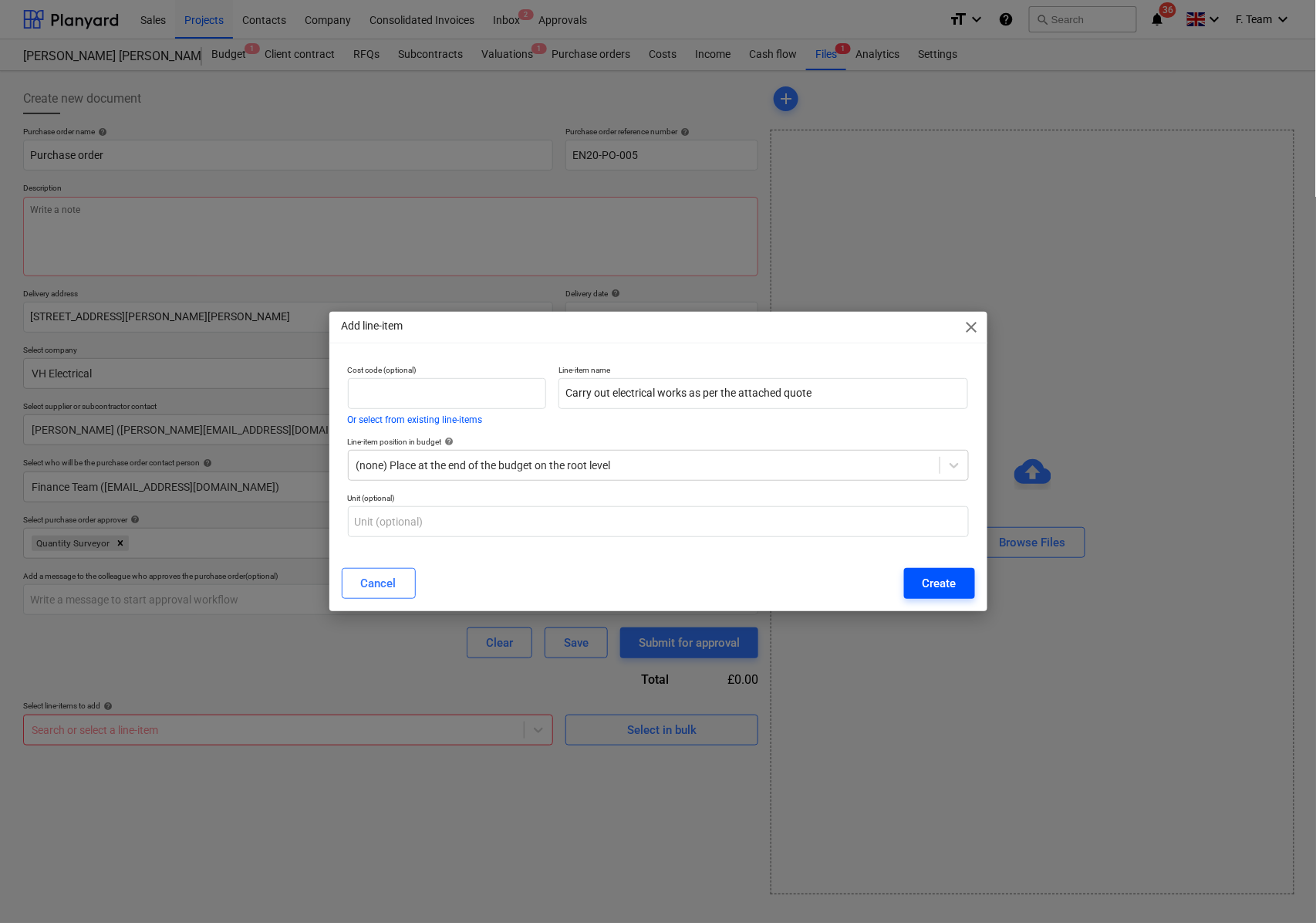
click at [936, 581] on div "Create" at bounding box center [940, 584] width 34 height 20
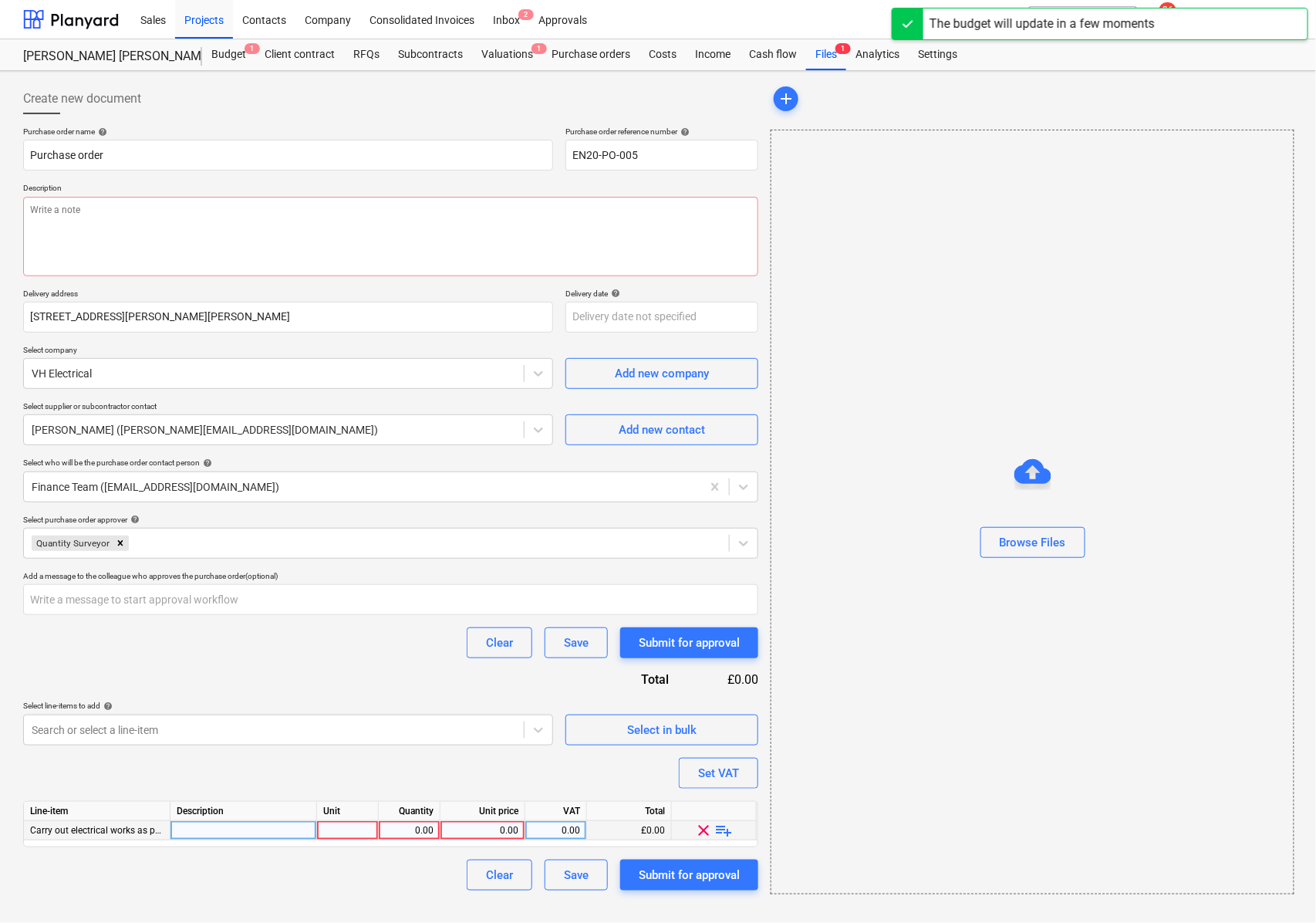
type textarea "x"
click at [273, 837] on div at bounding box center [244, 831] width 147 height 20
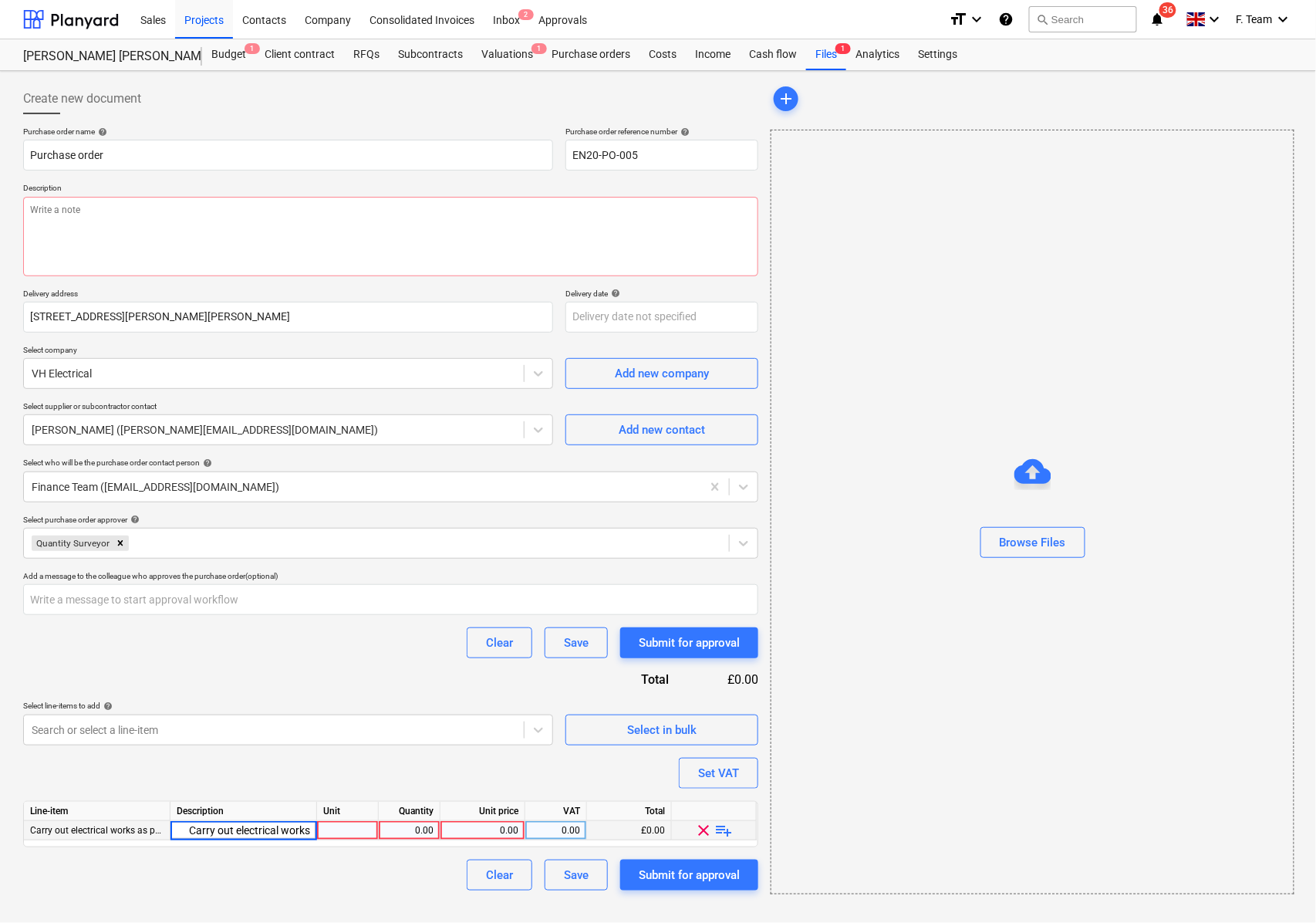
scroll to position [0, 7]
type input "• Carry out electrical work"
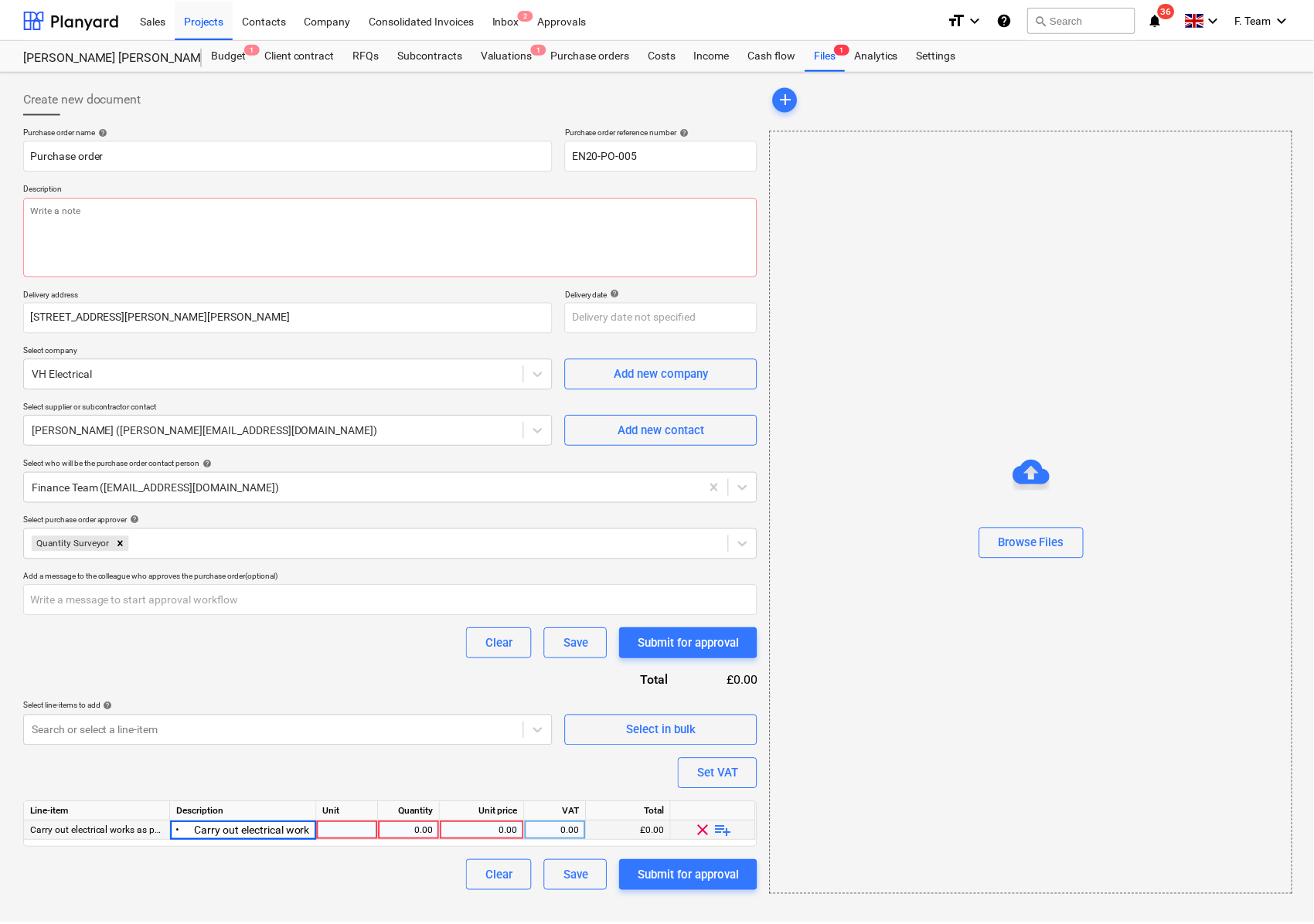
scroll to position [0, 3]
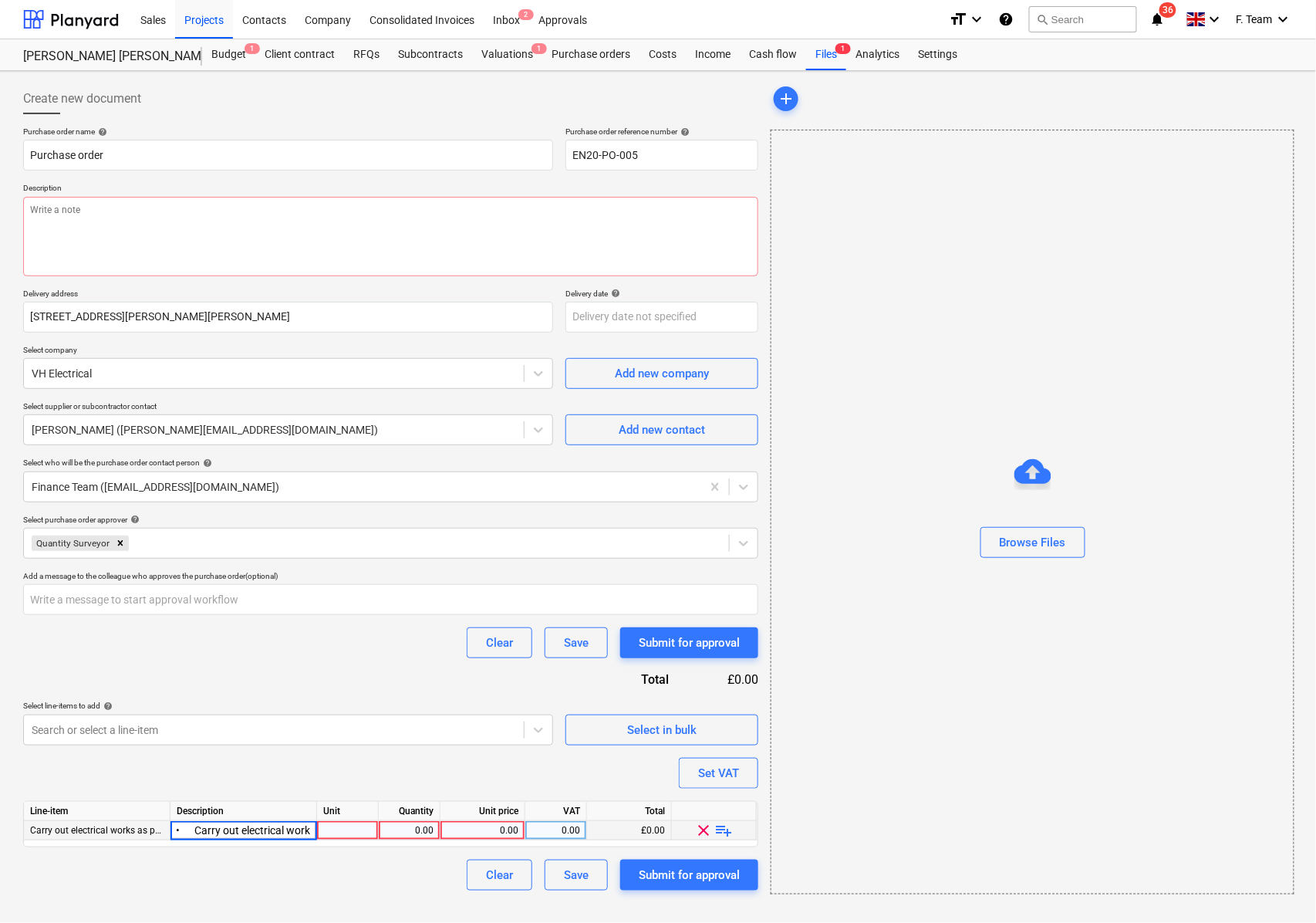
type textarea "x"
type input "3910.20"
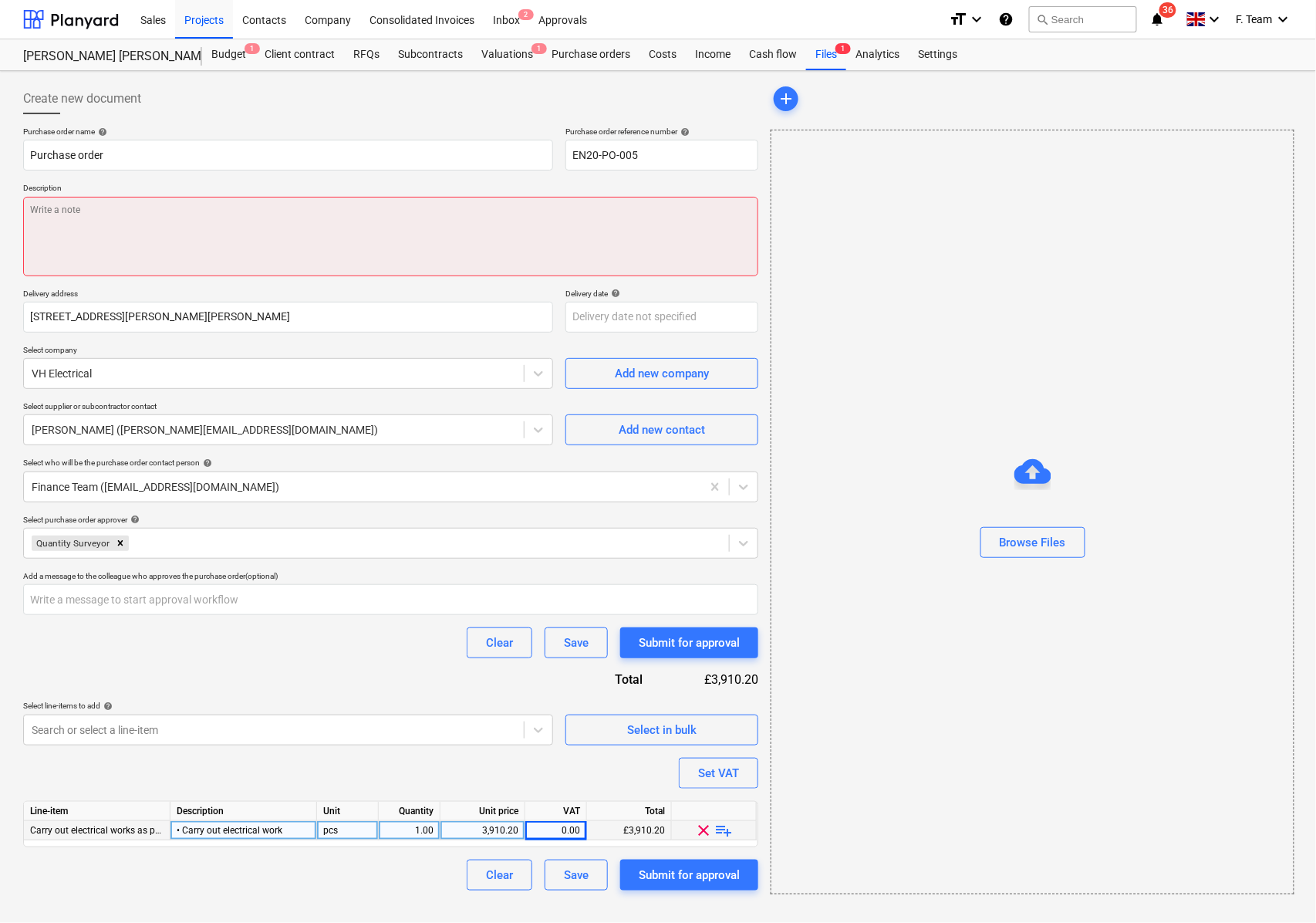
click at [151, 220] on textarea at bounding box center [390, 236] width 735 height 79
paste textarea "‘please ensure you send your invoice to [enter specific Planyard email address …"
type textarea "x"
type textarea "‘please ensure you send your invoice to [enter specific Planyard email address …"
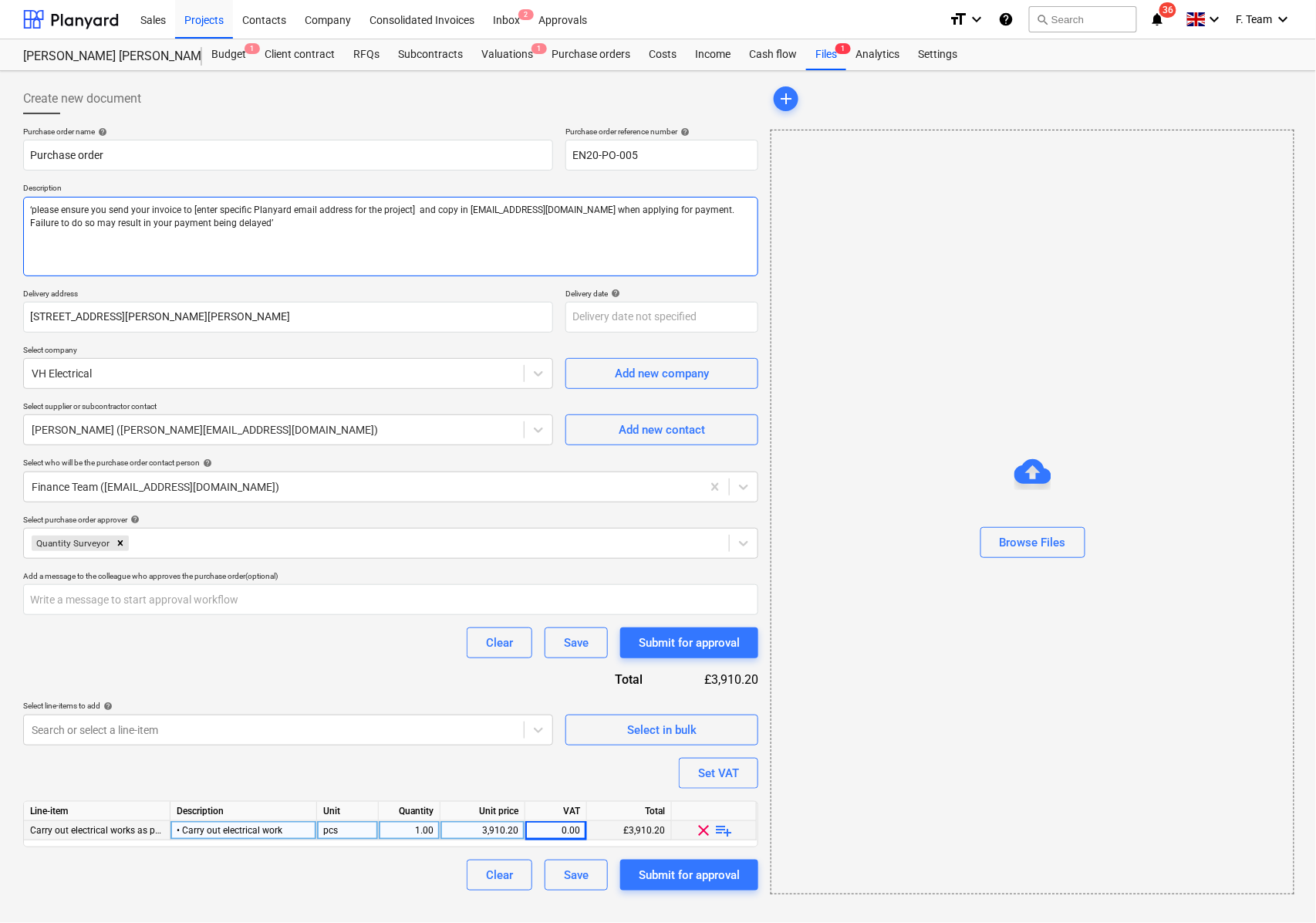
click at [185, 207] on textarea "‘please ensure you send your invoice to [enter specific Planyard email address …" at bounding box center [390, 236] width 735 height 79
type textarea "x"
type textarea "‘please ensure you send your invoice to and copy in [EMAIL_ADDRESS][DOMAIN_NAME…"
paste textarea "[EMAIL_ADDRESS][DOMAIN_NAME]"
type textarea "x"
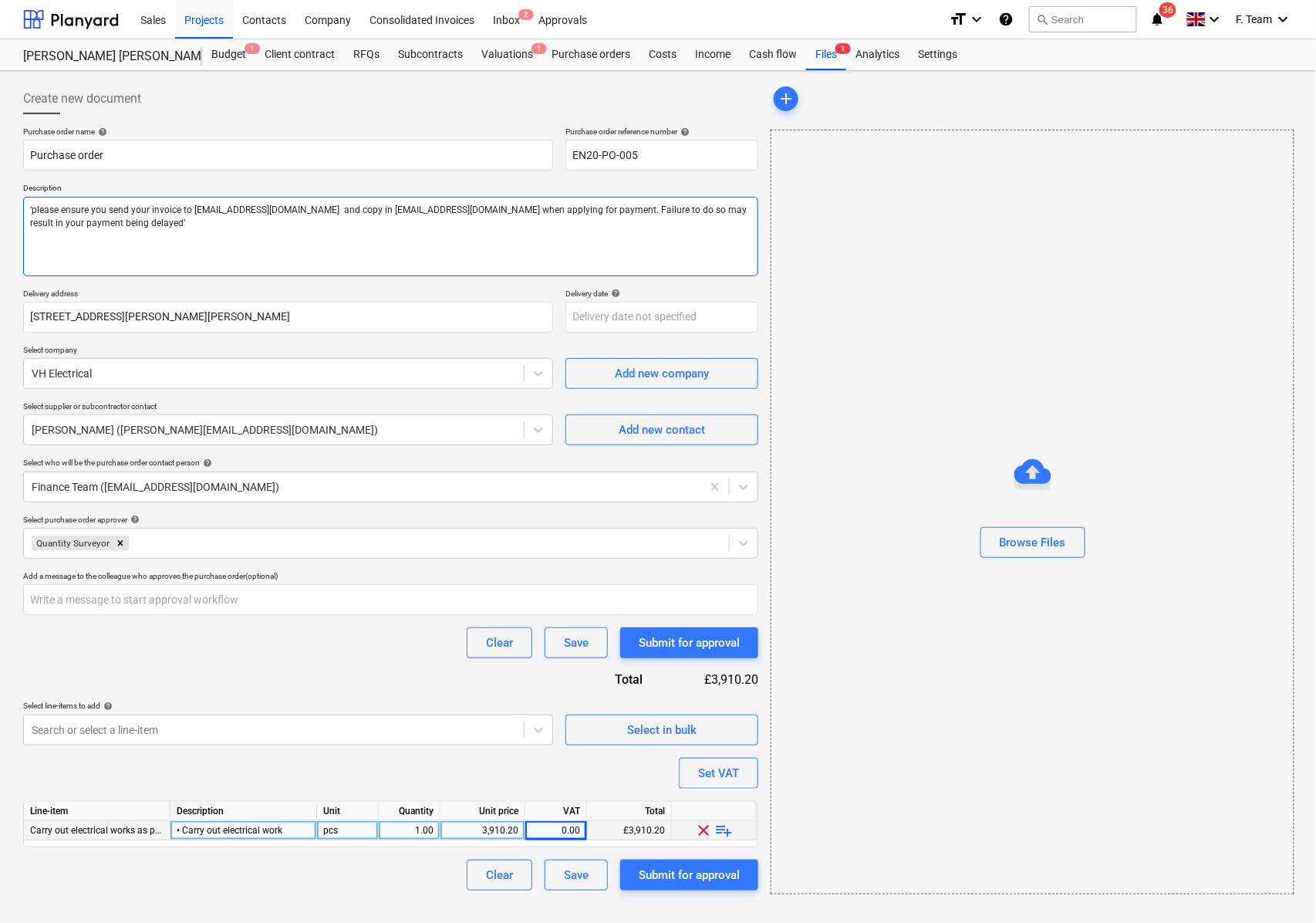
click at [33, 206] on textarea "‘please ensure you send your invoice to [EMAIL_ADDRESS][DOMAIN_NAME] and copy i…" at bounding box center [390, 236] width 735 height 79
type textarea "please ensure you send your invoice to [EMAIL_ADDRESS][DOMAIN_NAME] and copy in…"
type textarea "x"
type textarea "Nplease ensure you send your invoice to [EMAIL_ADDRESS][DOMAIN_NAME] and copy i…"
type textarea "x"
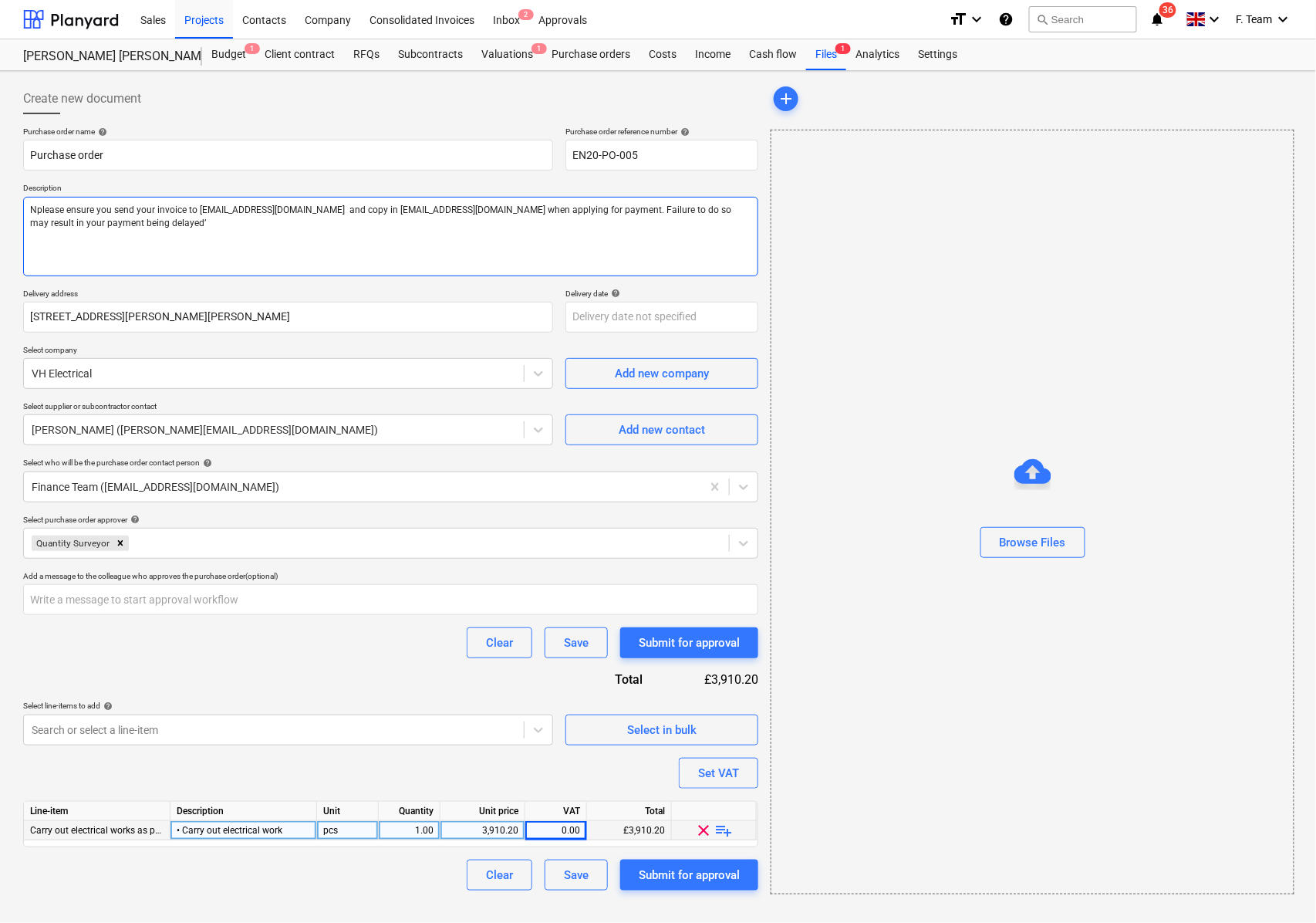
type textarea "Noplease ensure you send your invoice to [EMAIL_ADDRESS][DOMAIN_NAME] and copy …"
type textarea "x"
type textarea "Notplease ensure you send your invoice to [EMAIL_ADDRESS][DOMAIN_NAME] and copy…"
type textarea "x"
type textarea "Noteplease ensure you send your invoice to [EMAIL_ADDRESS][DOMAIN_NAME] and cop…"
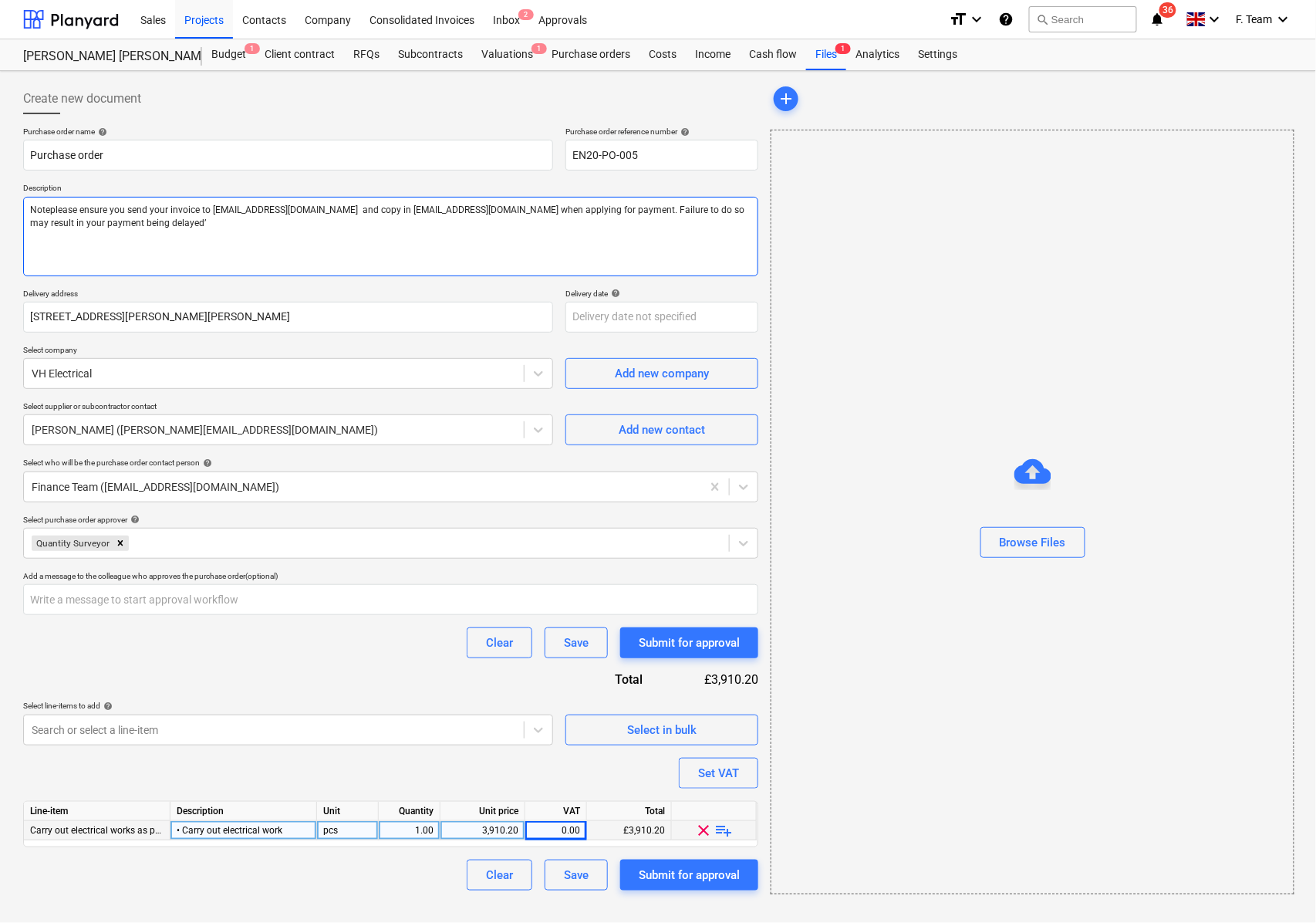
type textarea "x"
type textarea "Note please ensure you send your invoice to [EMAIL_ADDRESS][DOMAIN_NAME] and co…"
click at [33, 207] on textarea "Note please ensure you send your invoice to [EMAIL_ADDRESS][DOMAIN_NAME] and co…" at bounding box center [390, 236] width 735 height 79
type textarea "x"
click at [29, 206] on textarea "Note please ensure you send your invoice to [EMAIL_ADDRESS][DOMAIN_NAME] and co…" at bounding box center [390, 236] width 735 height 79
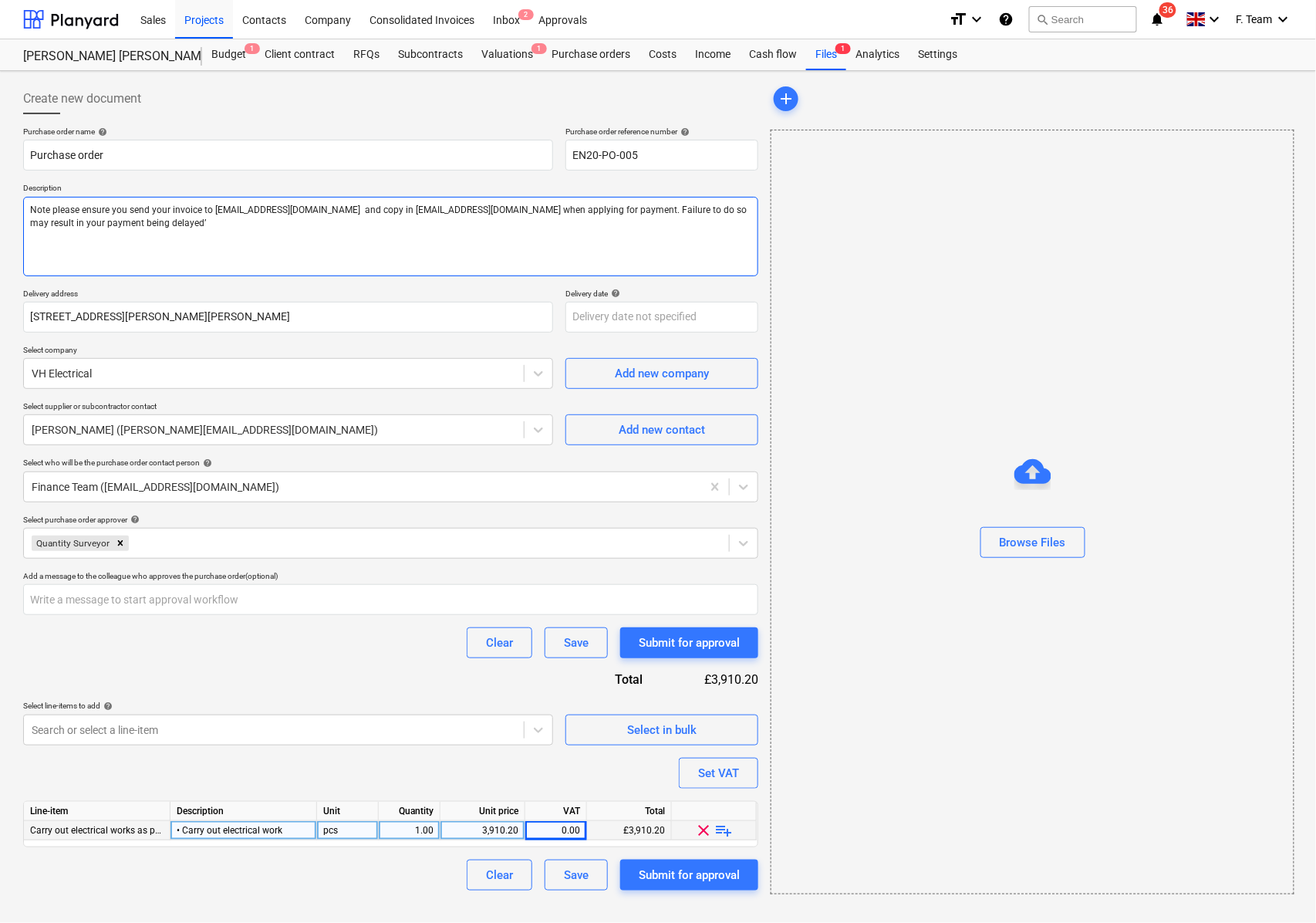
paste textarea "• Carry out electrical works"
type textarea "• Carry out electrical works Note please ensure you send your invoice to [EMAIL…"
type textarea "x"
type textarea "• Carry out electrical works Note please ensure you send your invoice to [EMAIL…"
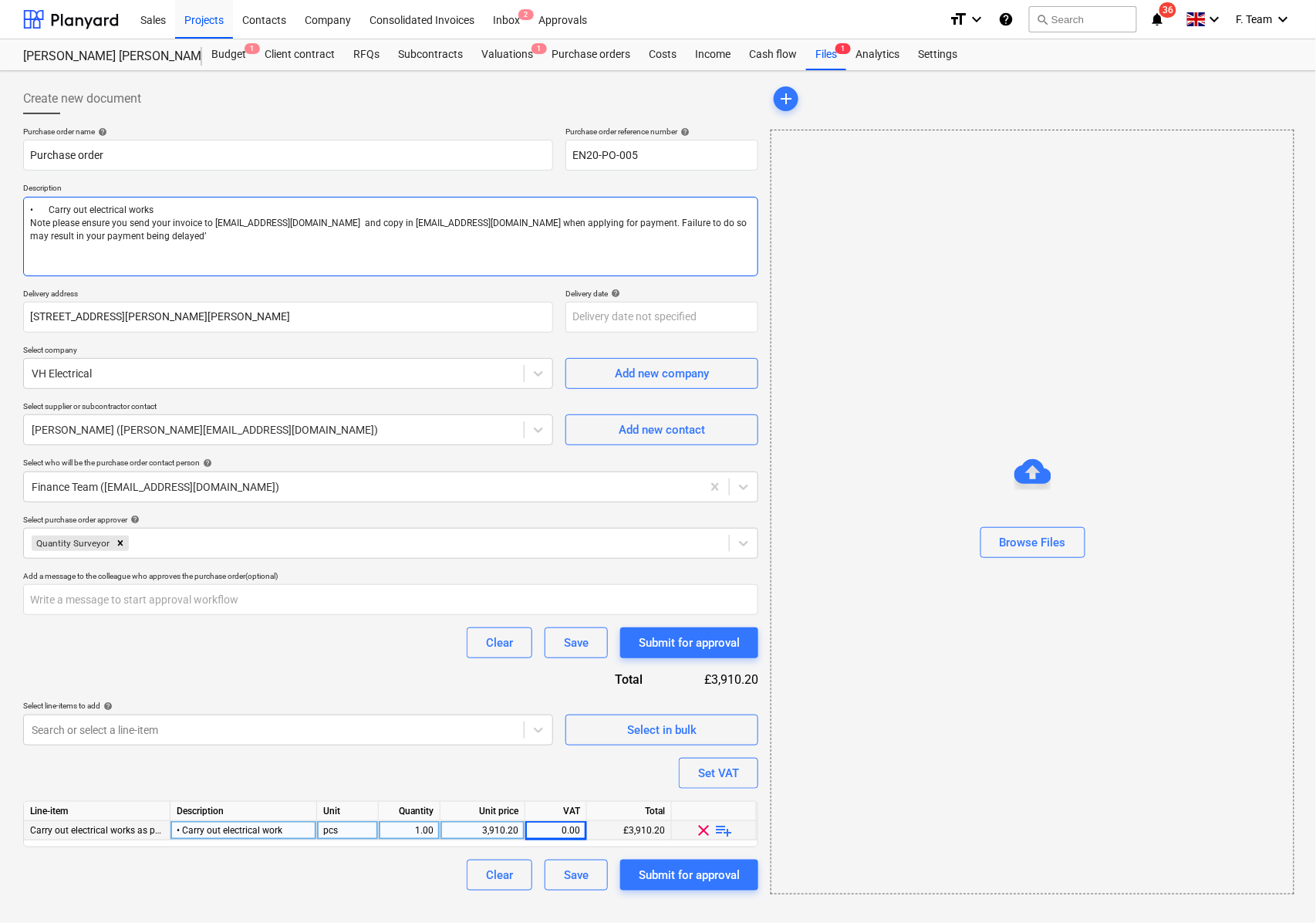
type textarea "x"
type textarea "• Carry out electrical works Note please ensure you send your invoice to [EMAIL…"
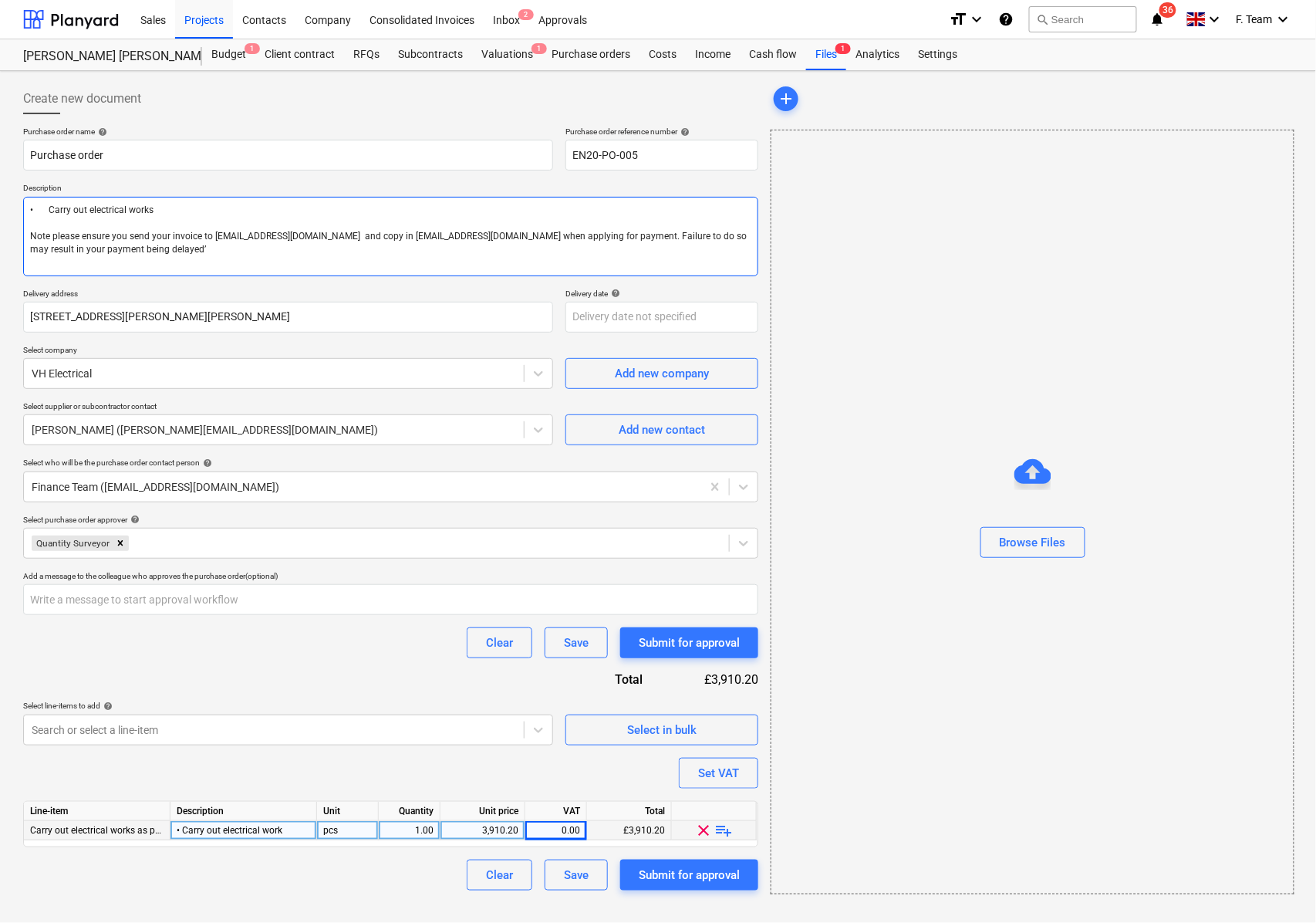
click at [47, 236] on textarea "• Carry out electrical works Note please ensure you send your invoice to [EMAIL…" at bounding box center [390, 236] width 735 height 79
type textarea "x"
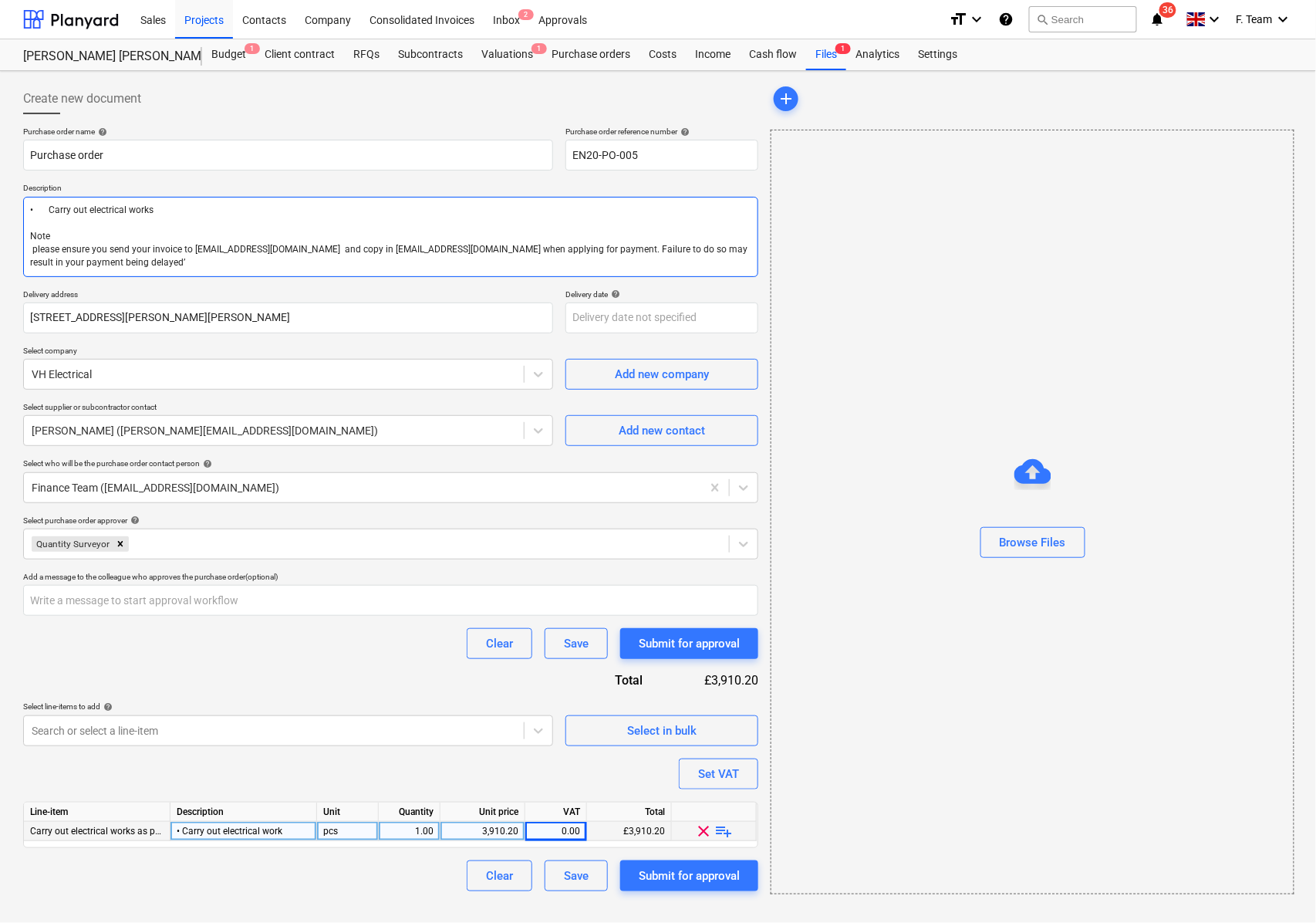
type textarea "• Carry out electrical works Note please ensure you send your invoice to [EMAIL…"
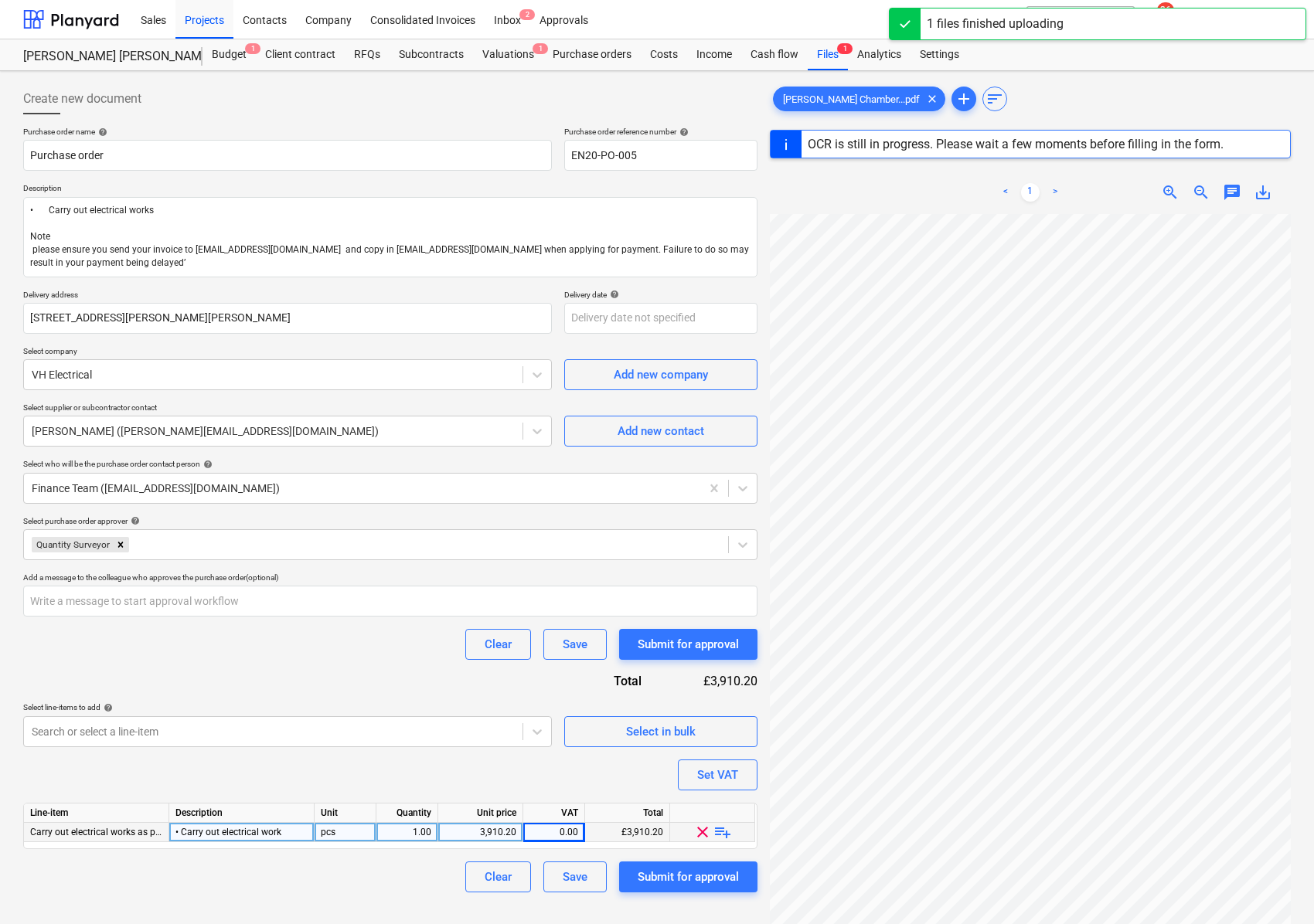
scroll to position [431, 388]
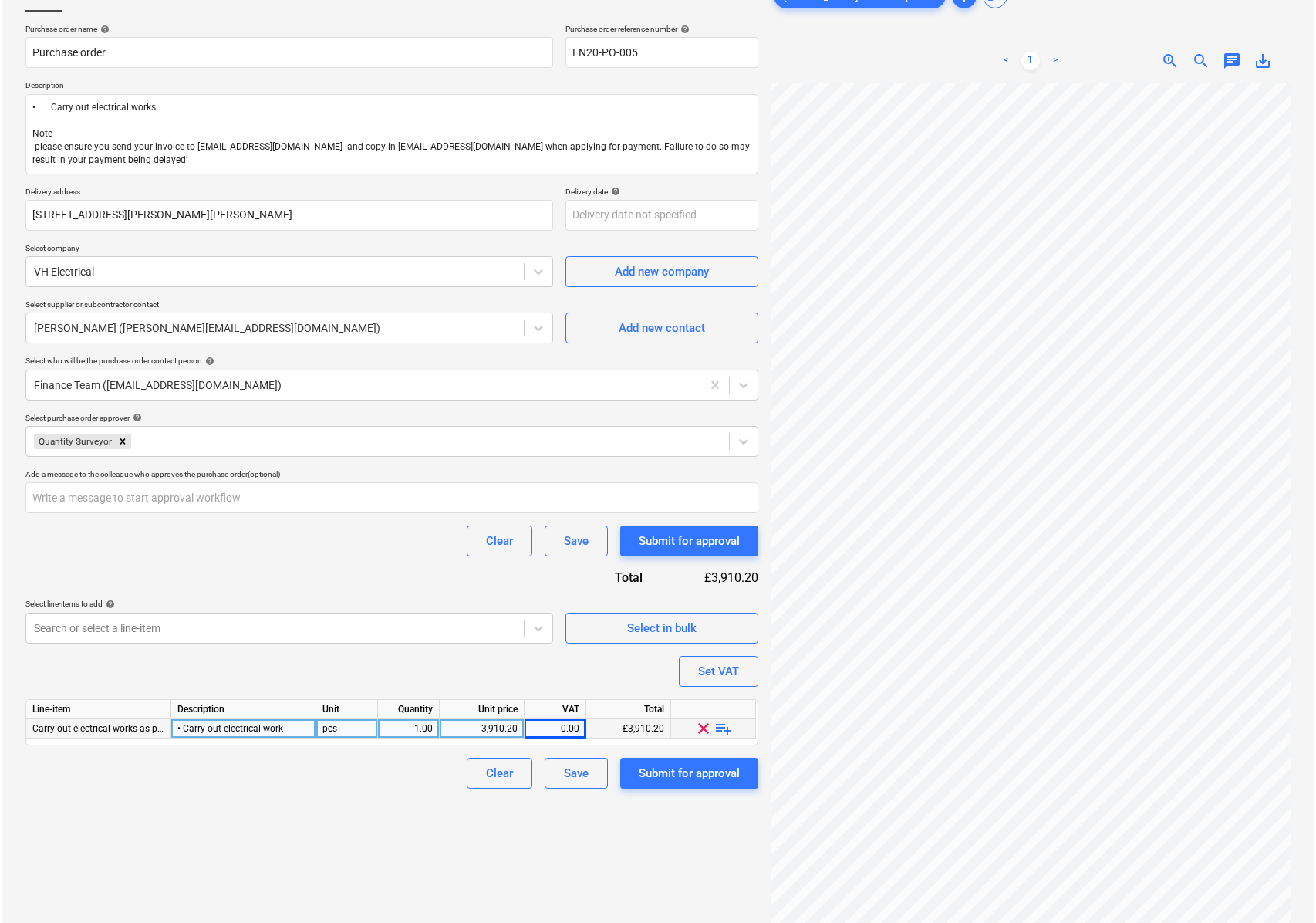
scroll to position [155, 0]
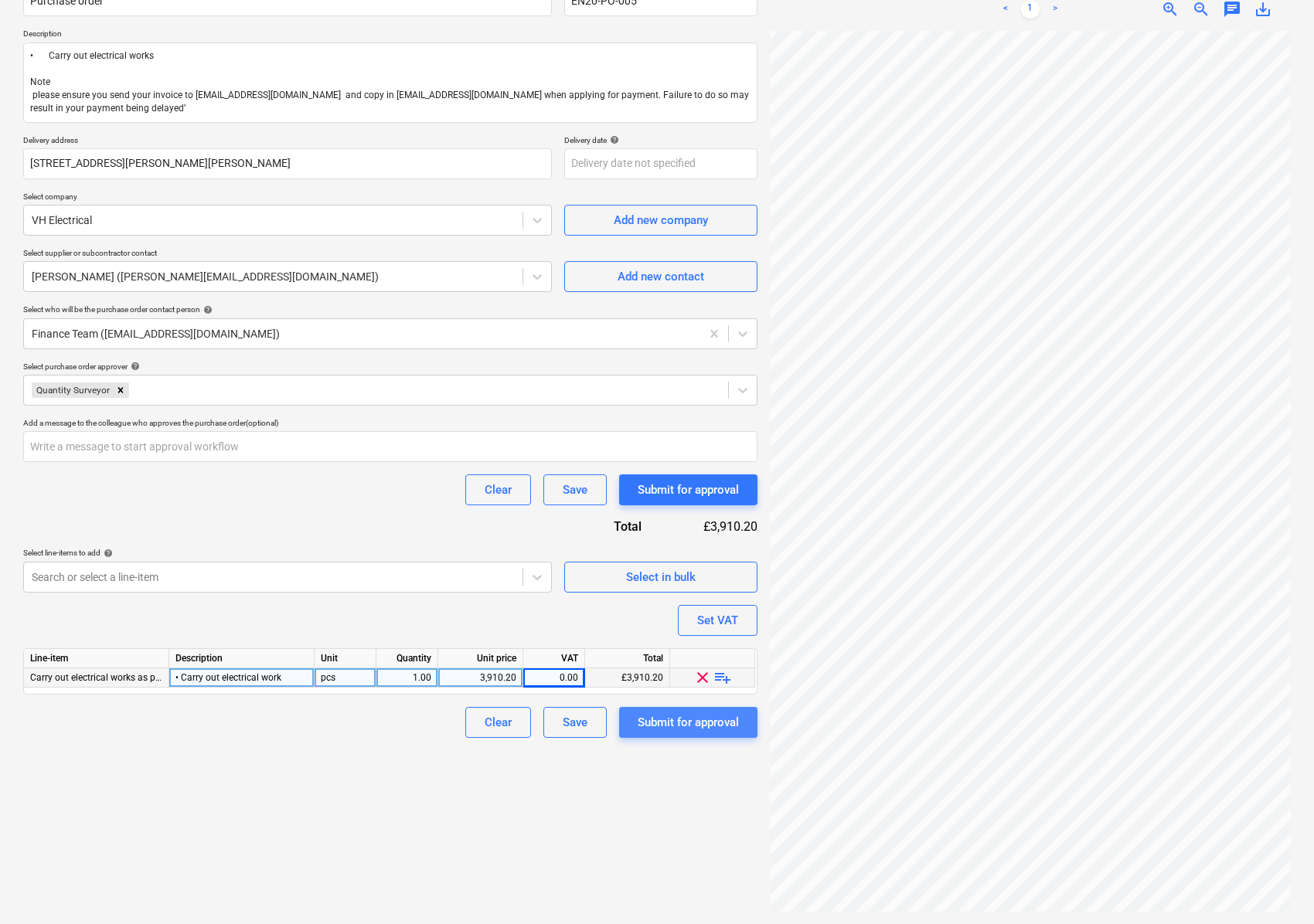
click at [688, 732] on button "Submit for approval" at bounding box center [687, 722] width 138 height 31
type textarea "x"
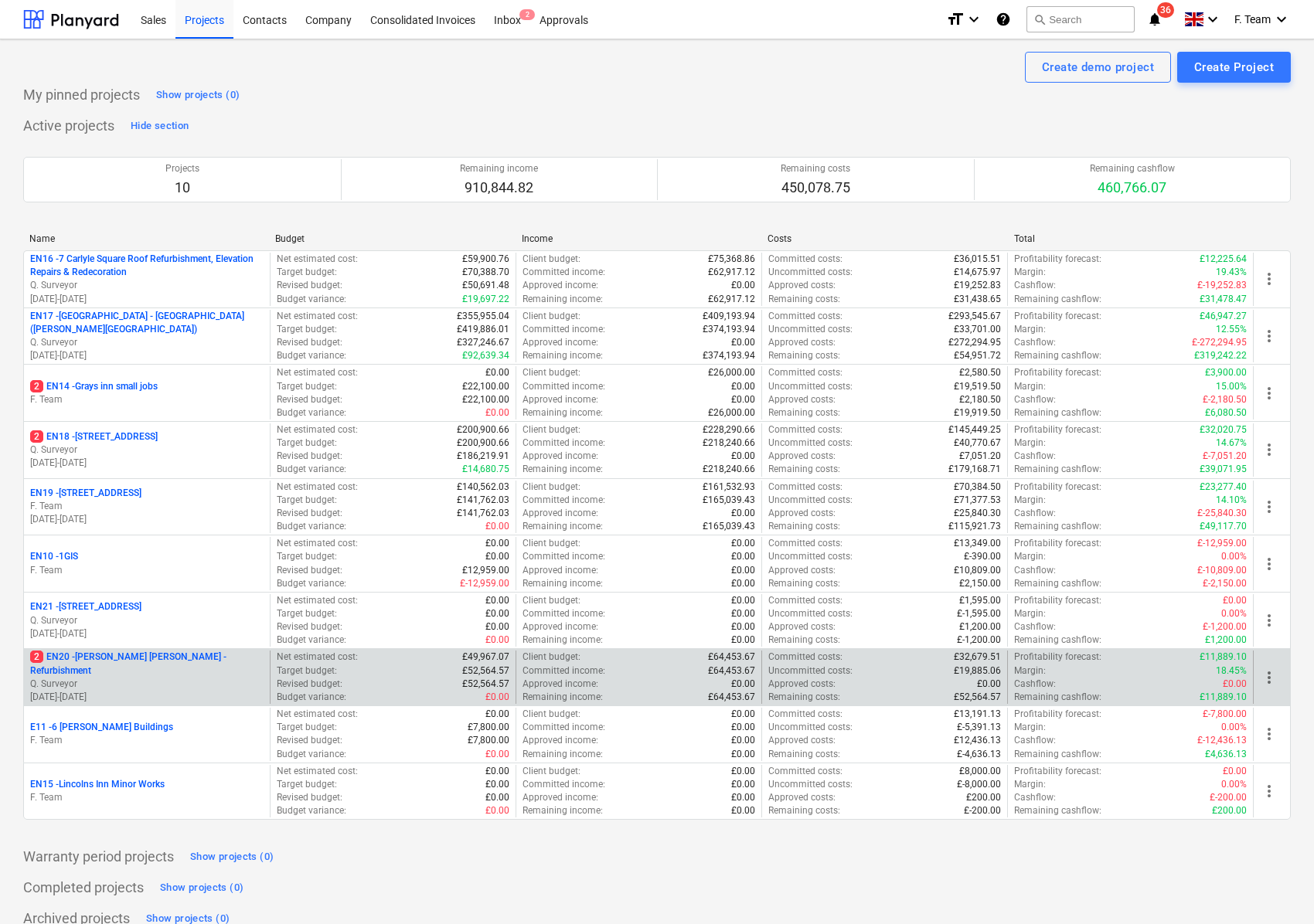
click at [113, 681] on p "Q. Surveyor" at bounding box center [147, 684] width 234 height 13
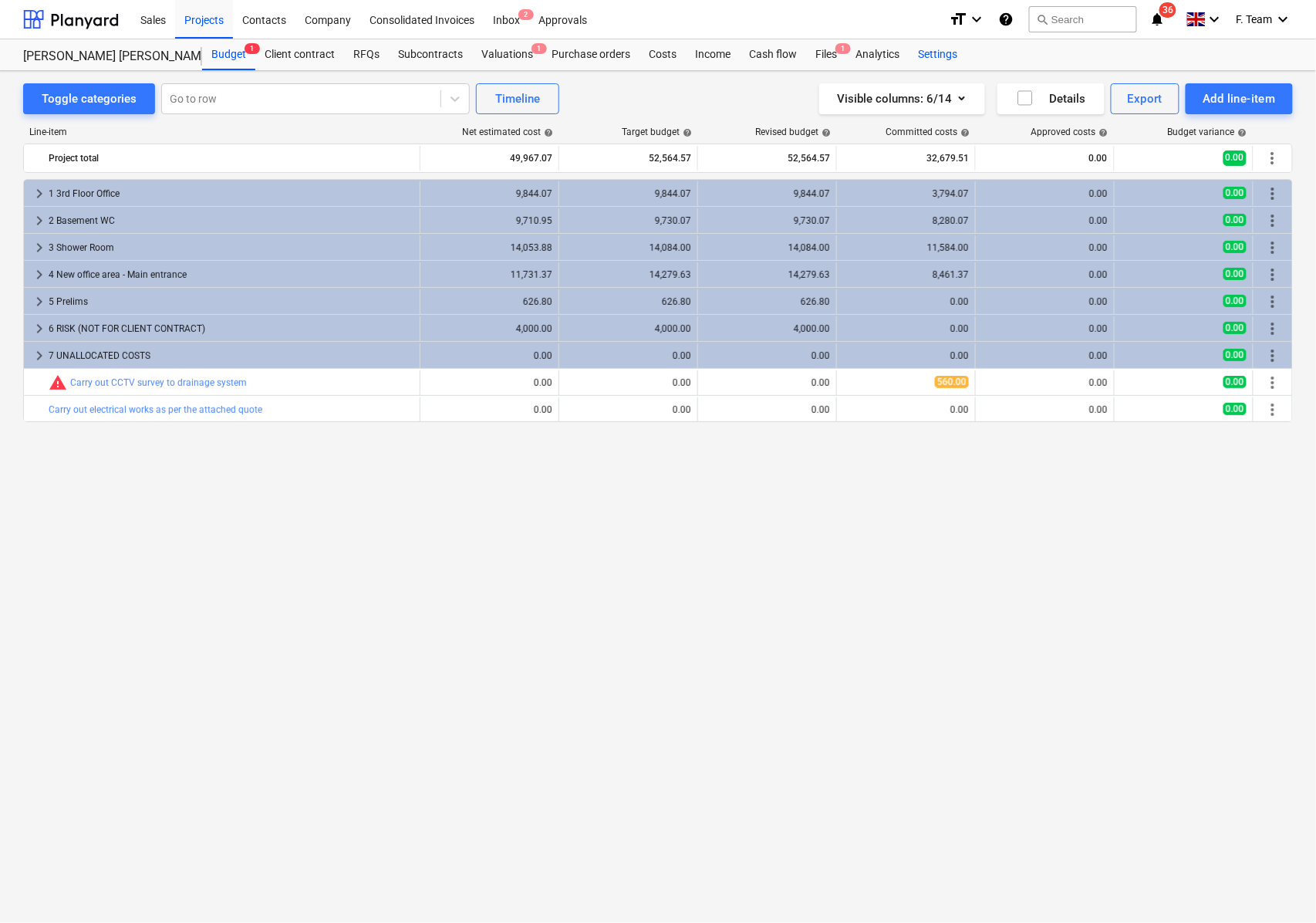
click at [938, 57] on div "Settings" at bounding box center [937, 55] width 58 height 31
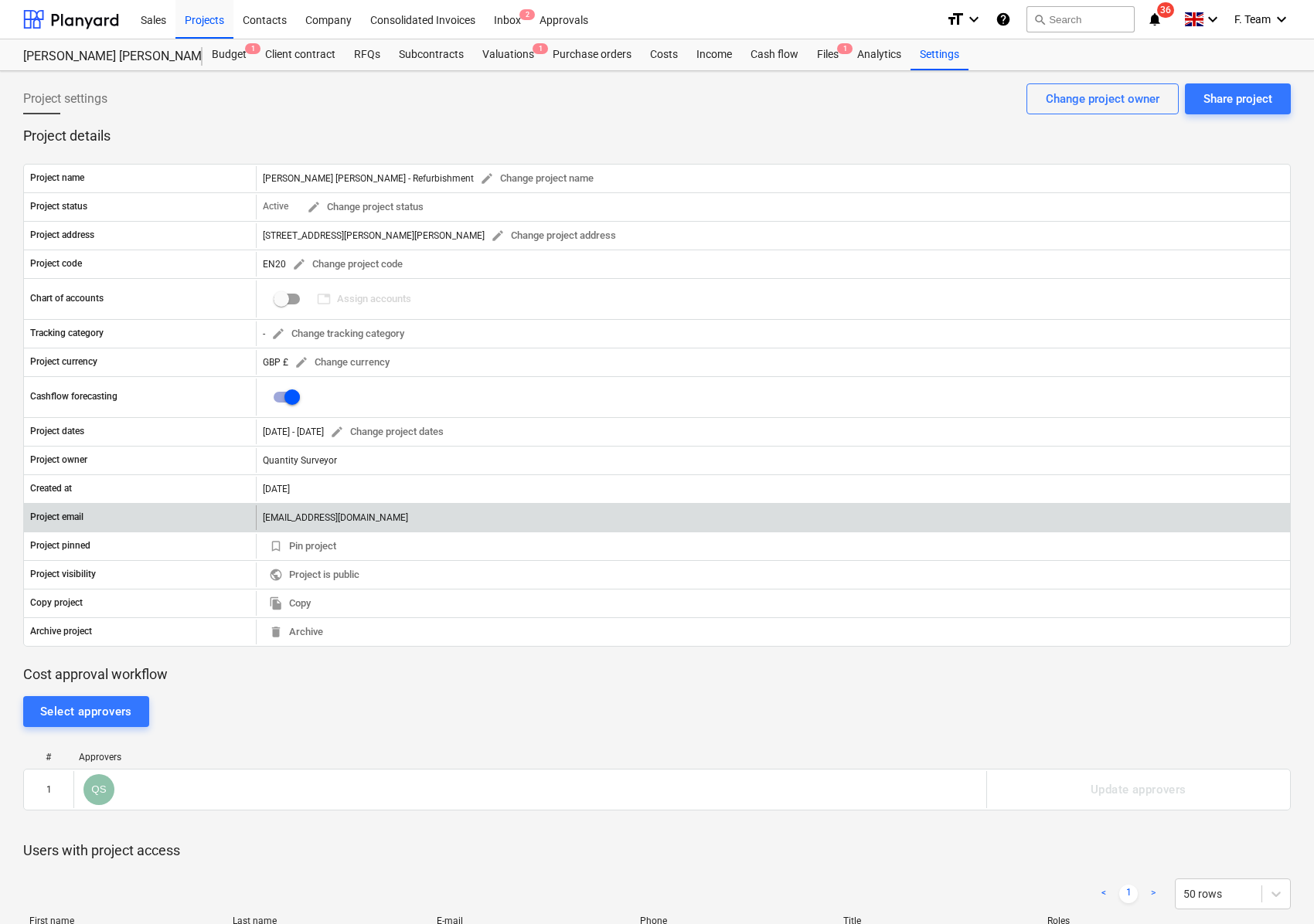
drag, startPoint x: 261, startPoint y: 522, endPoint x: 530, endPoint y: 524, distance: 269.0
click at [538, 529] on div "[EMAIL_ADDRESS][DOMAIN_NAME]" at bounding box center [772, 517] width 1034 height 25
copy div "[EMAIL_ADDRESS][DOMAIN_NAME]"
